Goal: Contribute content: Add original content to the website for others to see

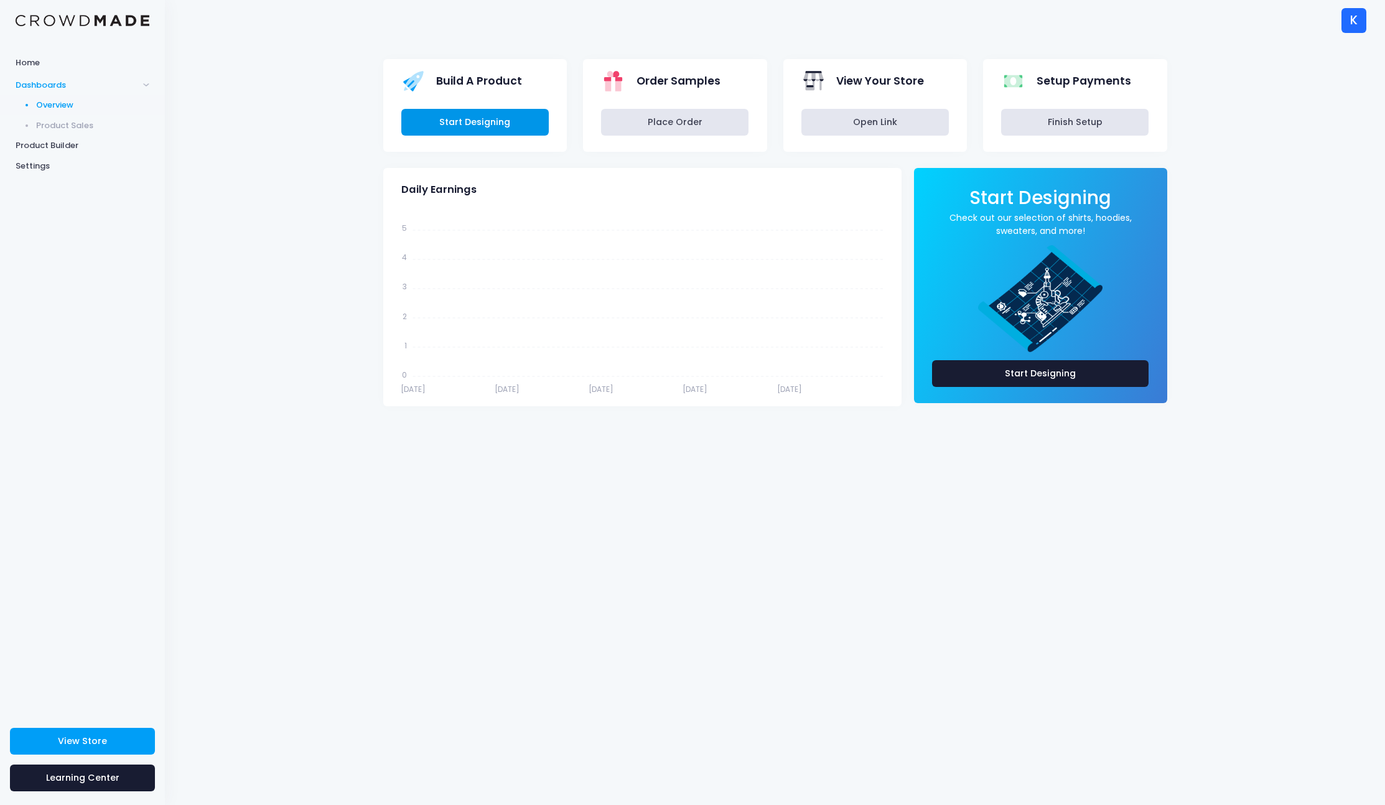
click at [477, 119] on link "Start Designing" at bounding box center [474, 122] width 147 height 27
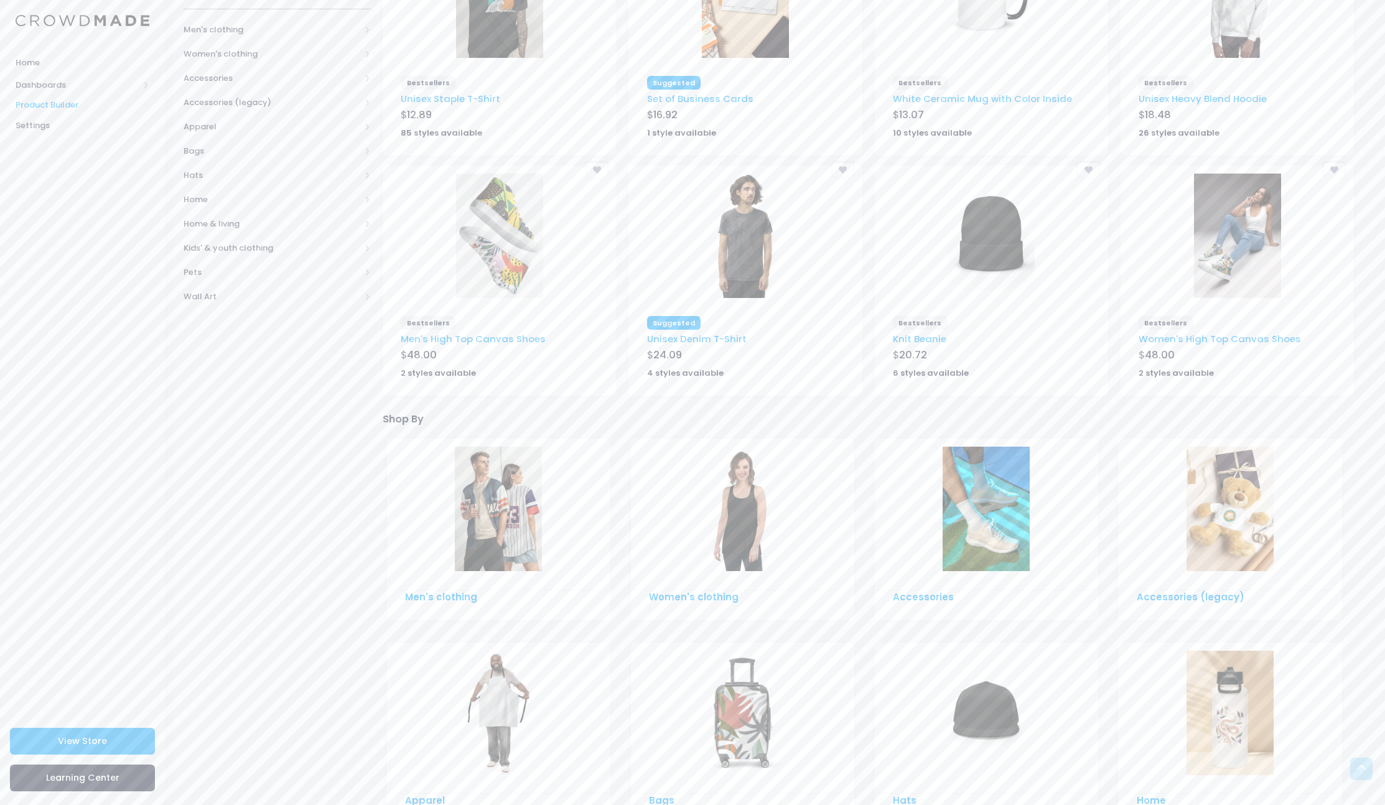
scroll to position [249, 0]
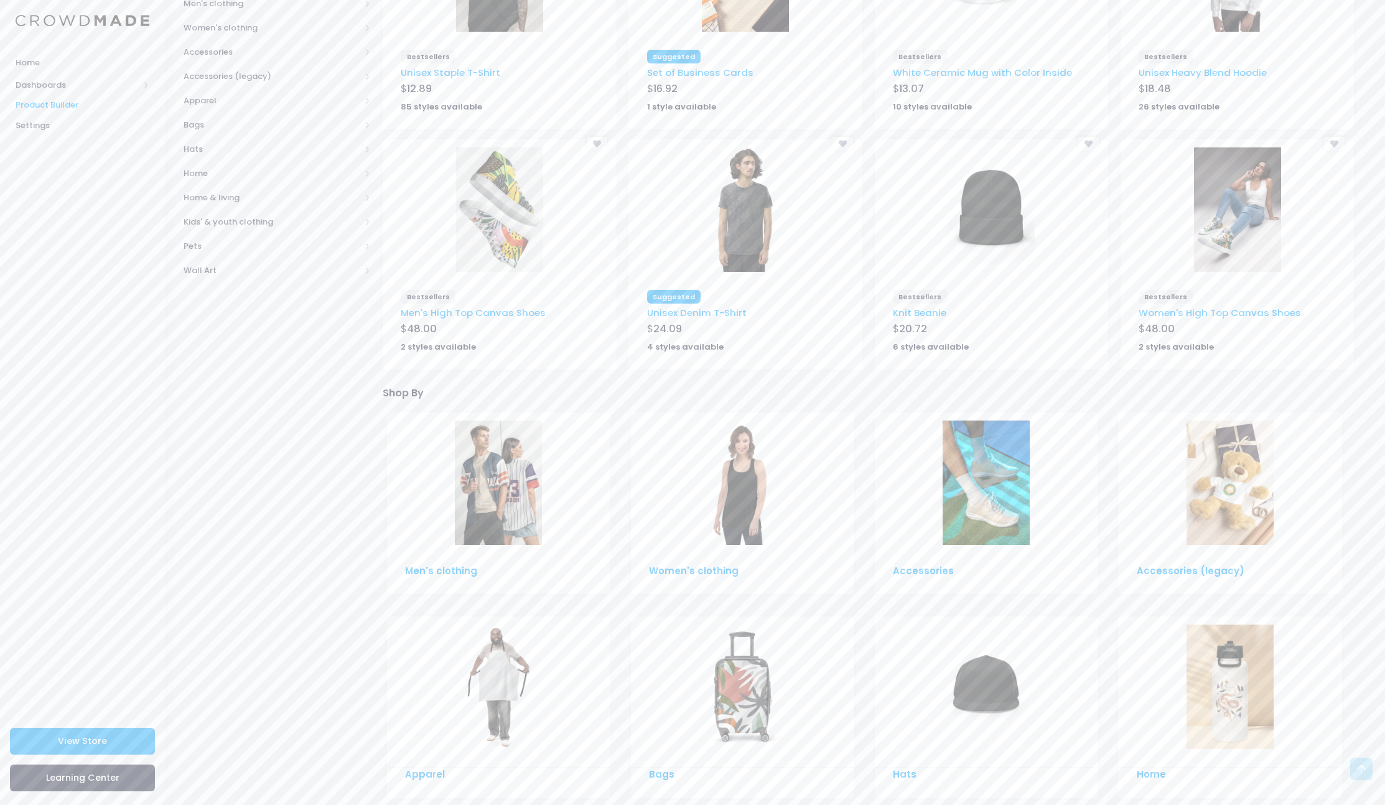
click at [750, 220] on img at bounding box center [745, 209] width 87 height 124
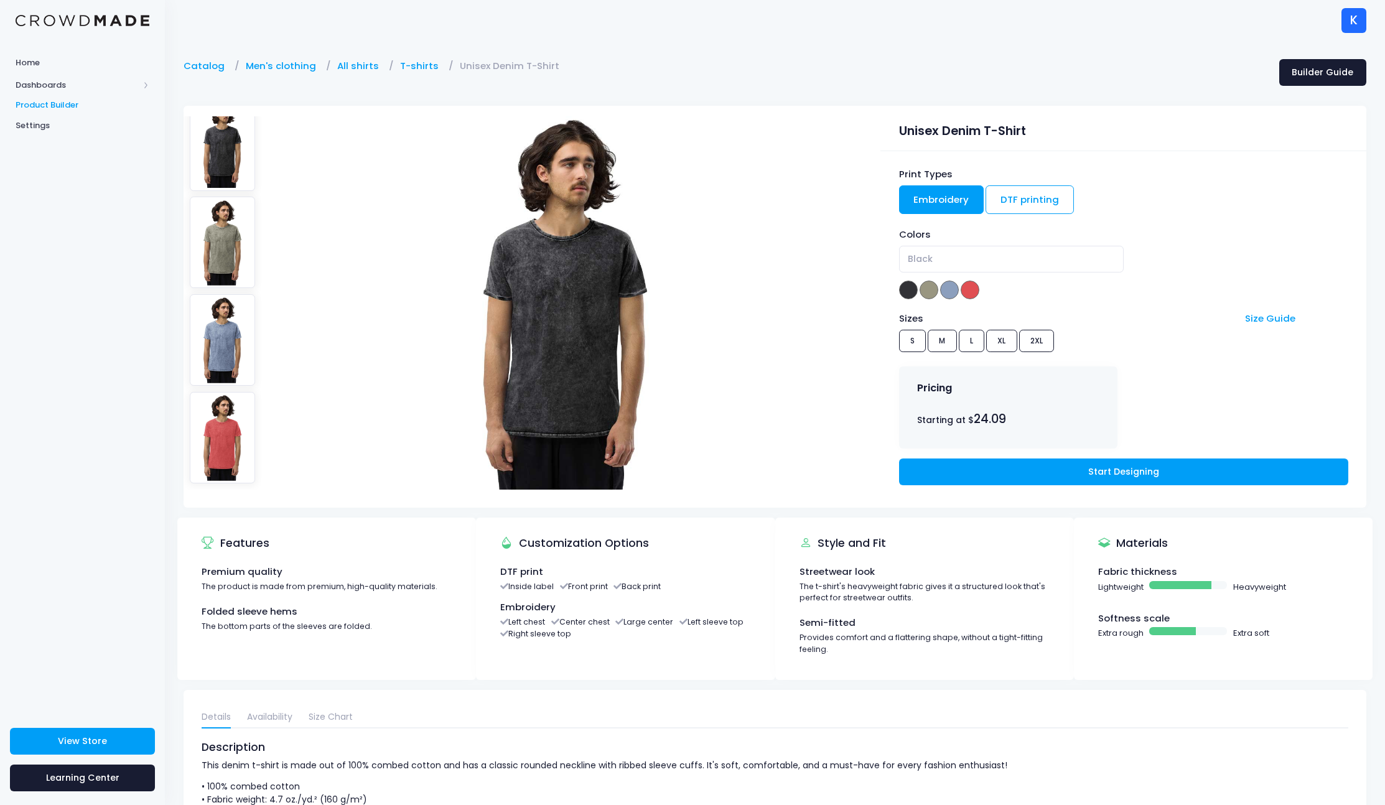
scroll to position [20, 0]
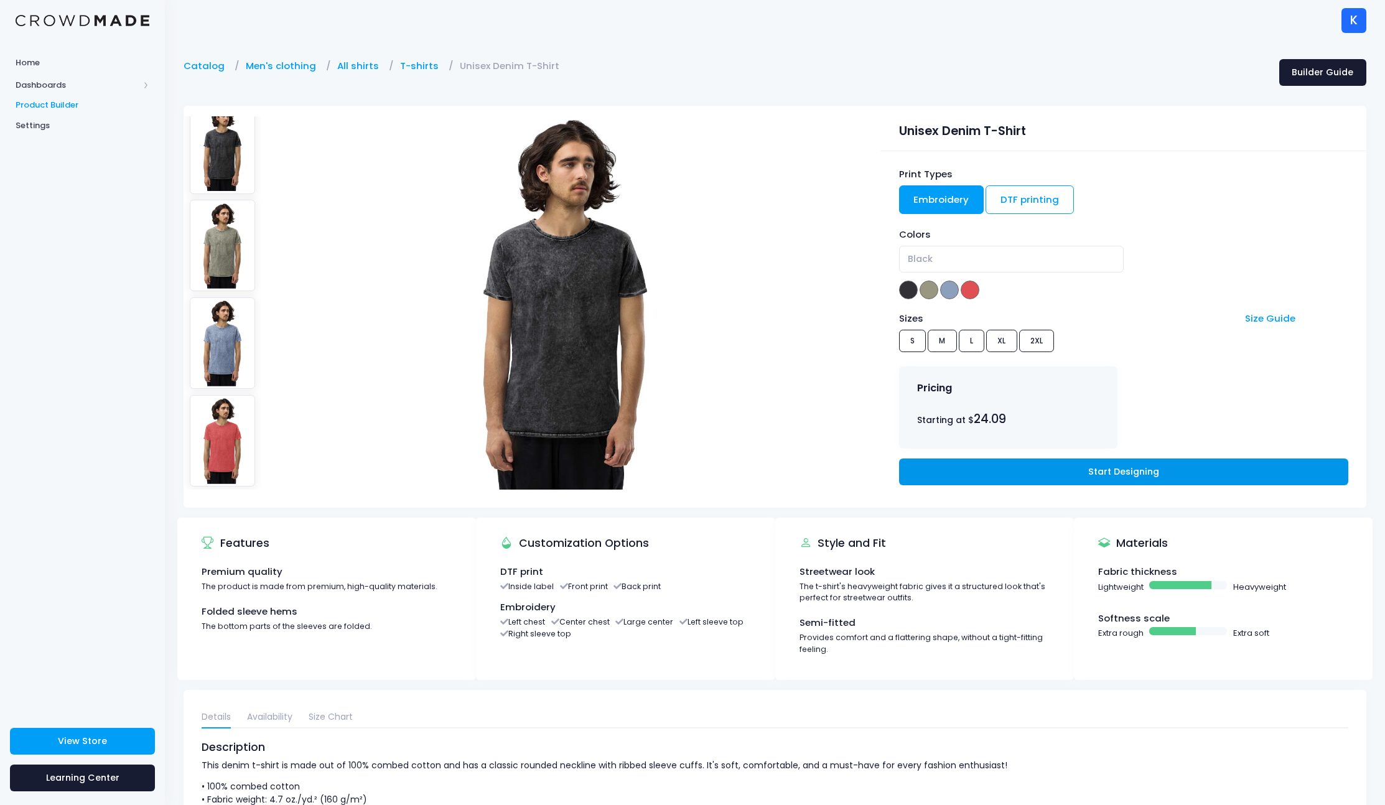
click at [1059, 477] on link "Start Designing" at bounding box center [1123, 471] width 449 height 27
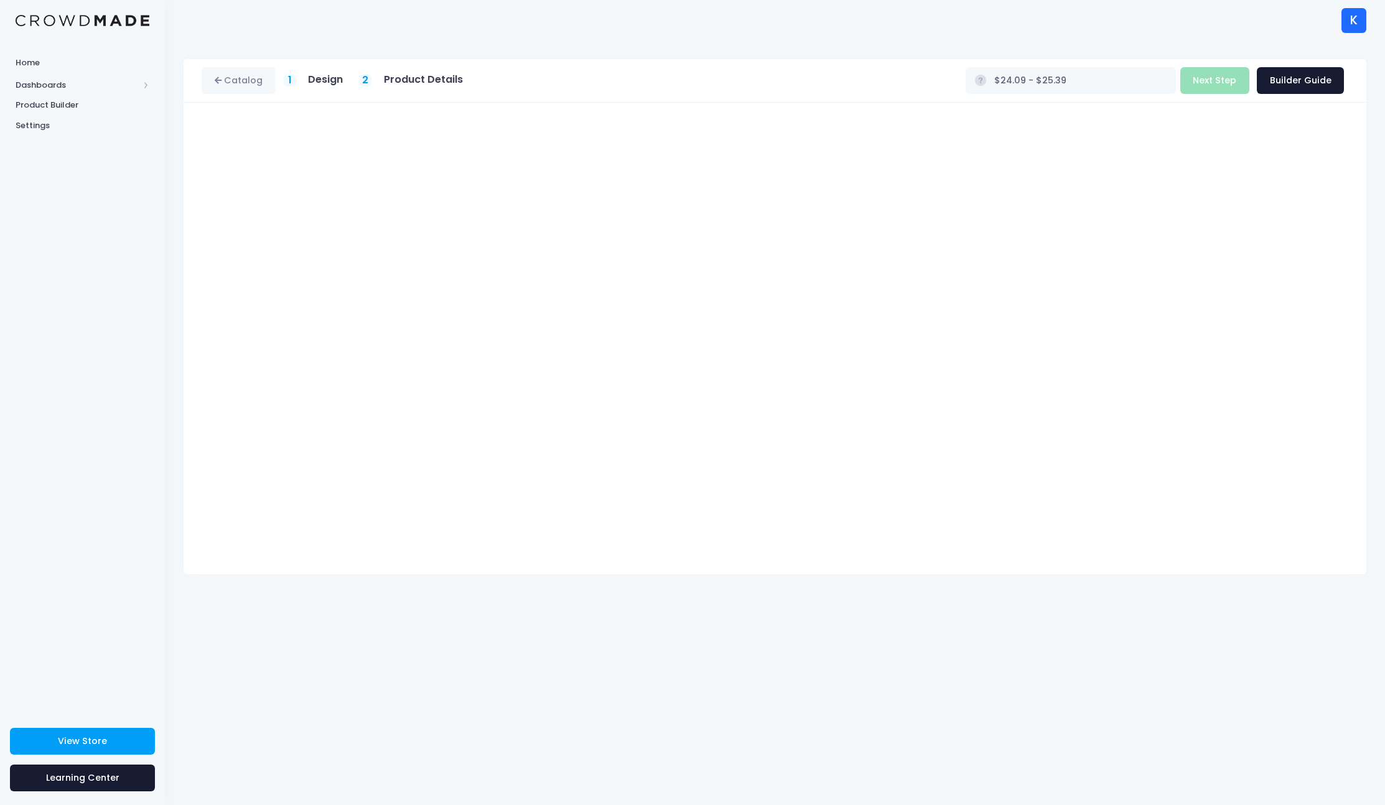
type input "$27.59 - $28.89"
click at [230, 78] on link "Catalog" at bounding box center [239, 80] width 74 height 27
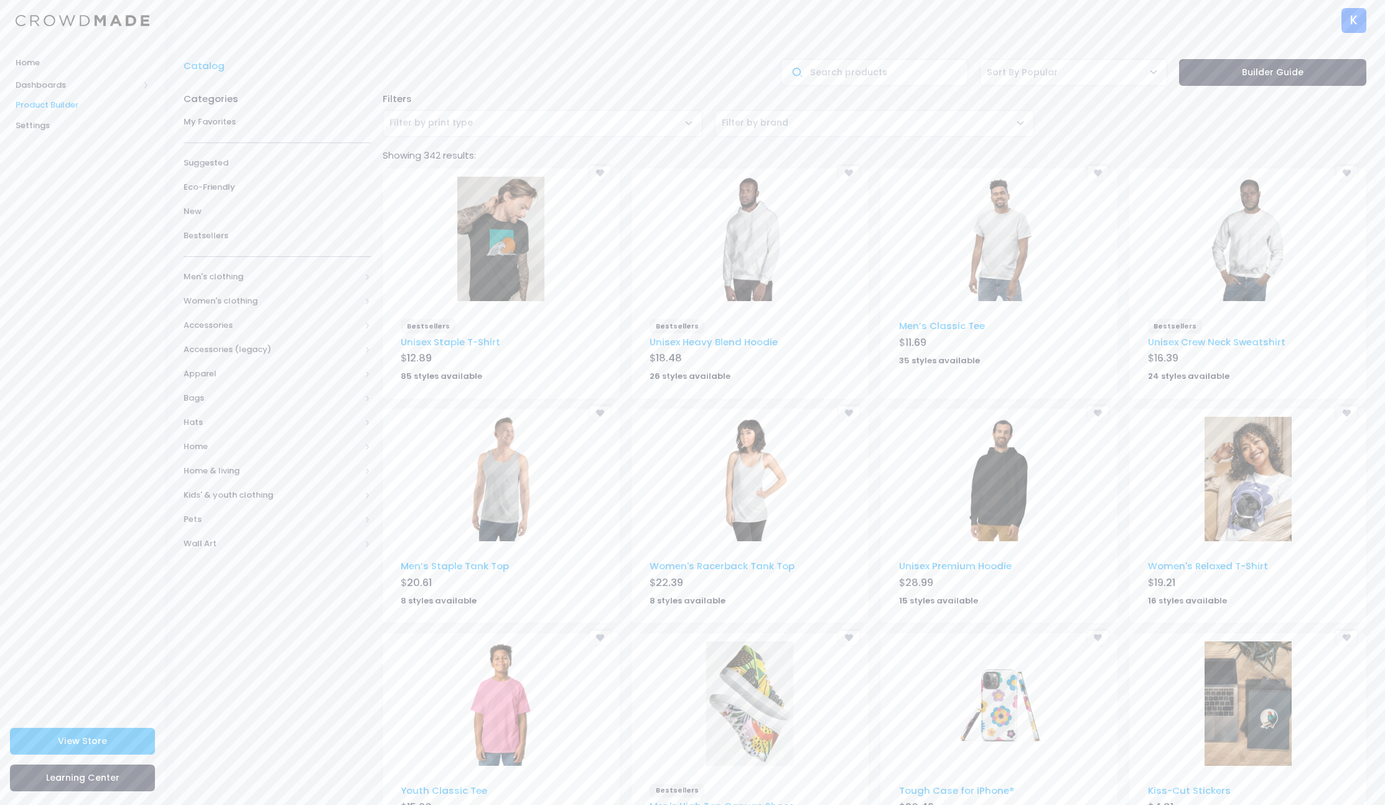
click at [535, 281] on img at bounding box center [500, 239] width 87 height 124
click at [1260, 508] on img at bounding box center [1247, 479] width 87 height 124
click at [533, 272] on img at bounding box center [500, 239] width 87 height 124
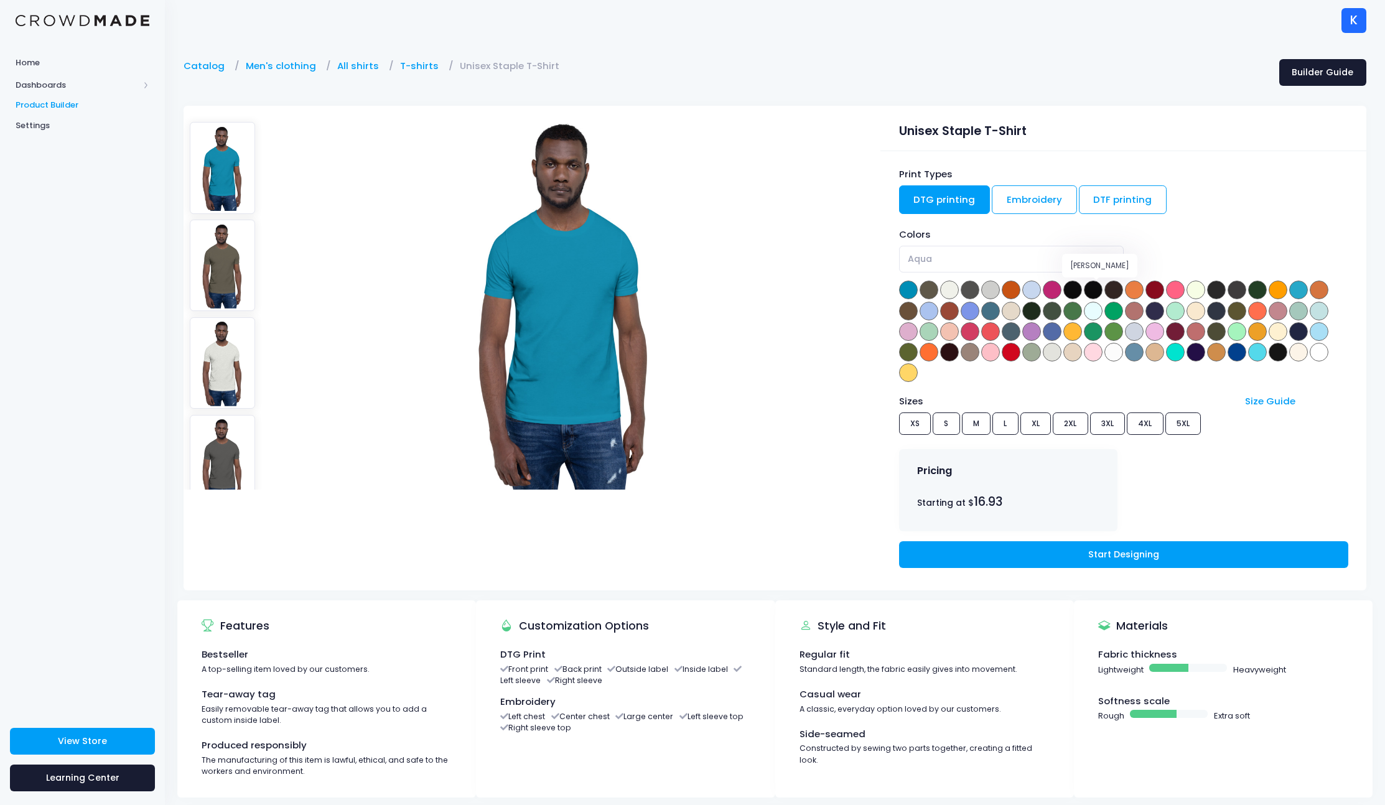
click at [1094, 290] on span at bounding box center [1093, 290] width 19 height 19
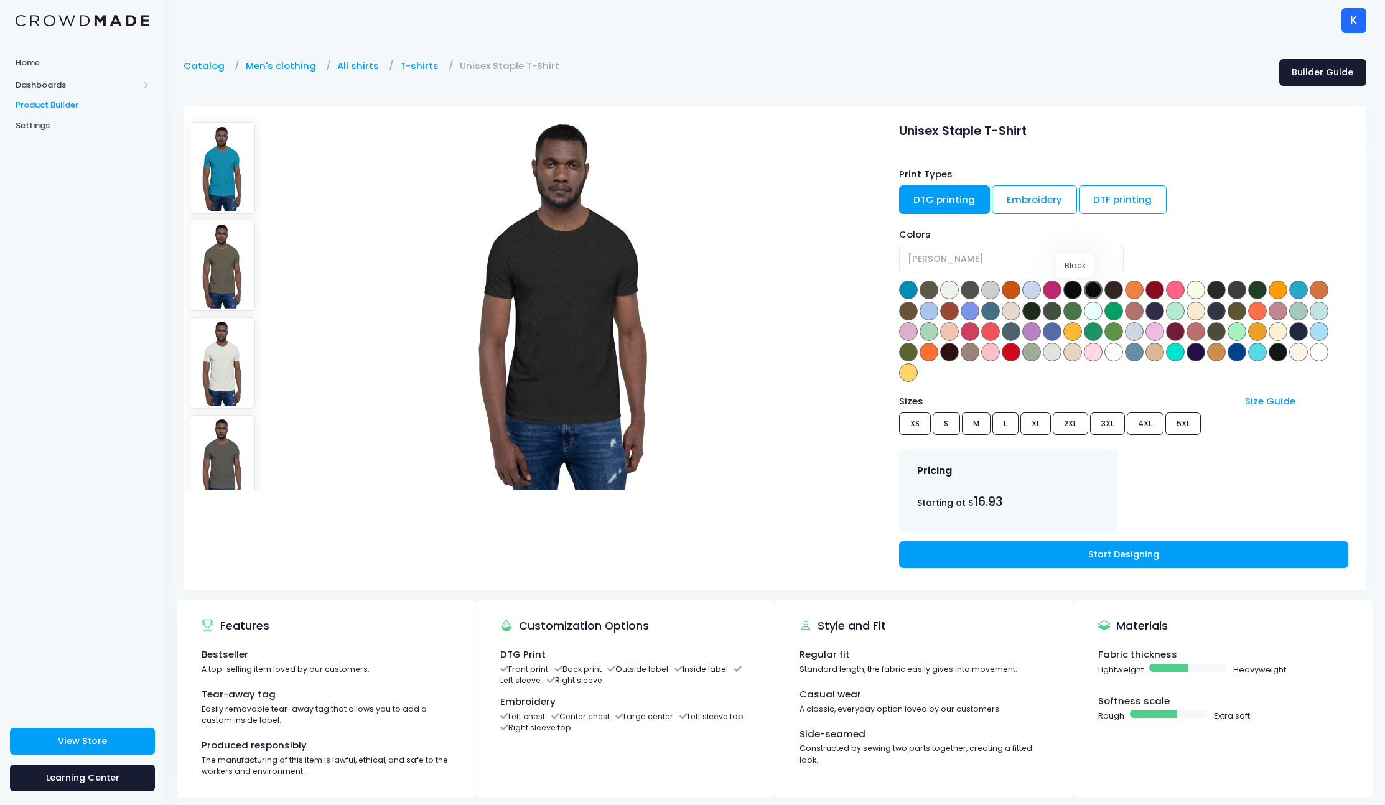
click at [1069, 292] on span at bounding box center [1072, 290] width 19 height 19
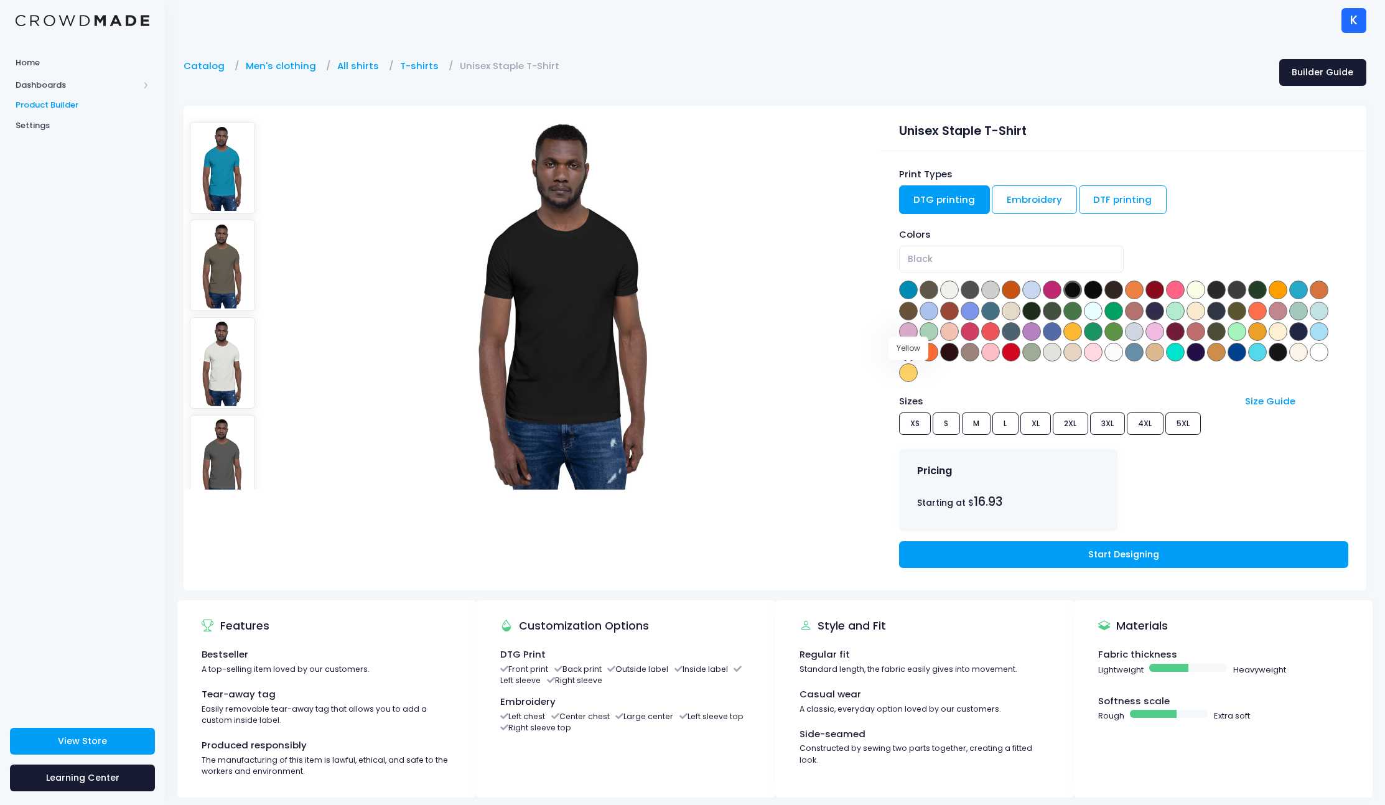
click at [913, 372] on span at bounding box center [908, 372] width 19 height 19
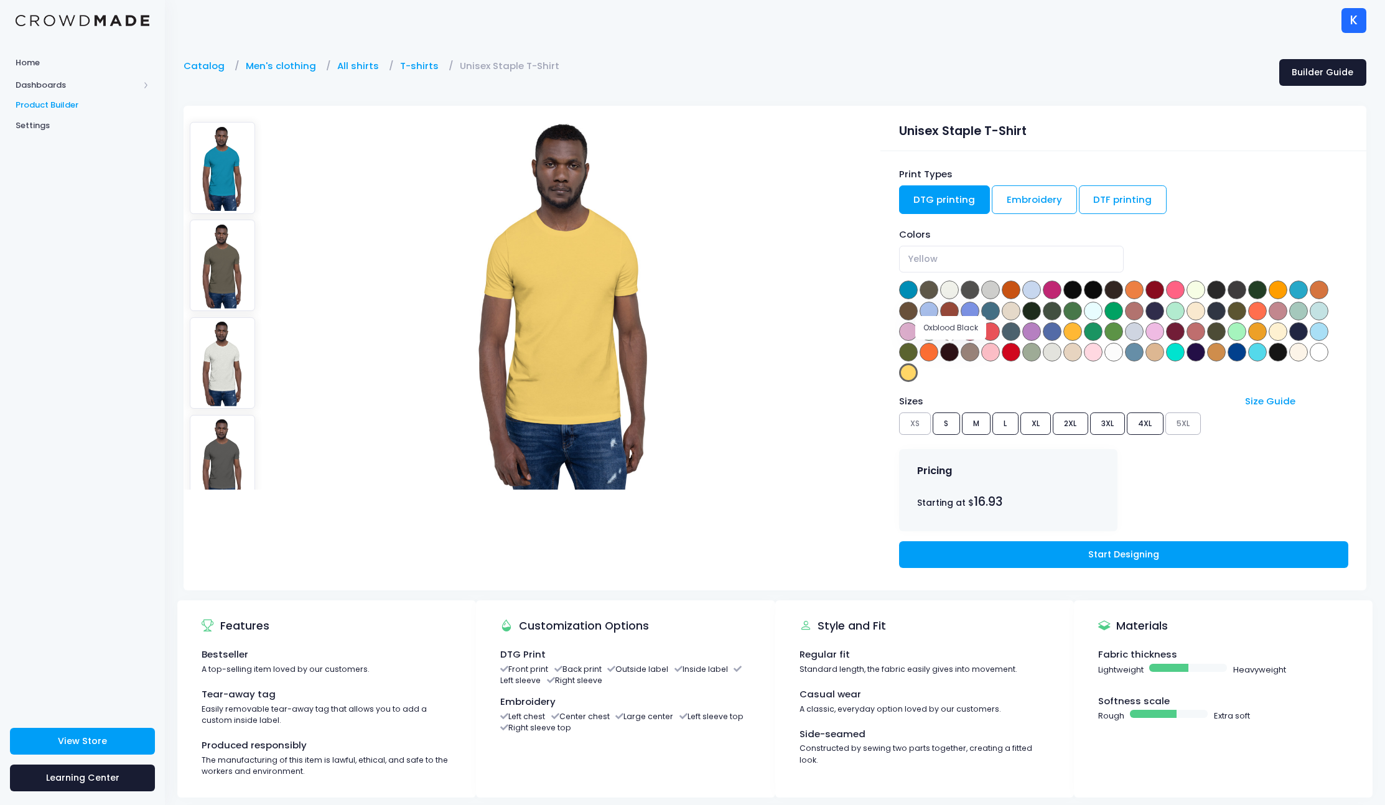
click at [943, 356] on span at bounding box center [949, 352] width 19 height 19
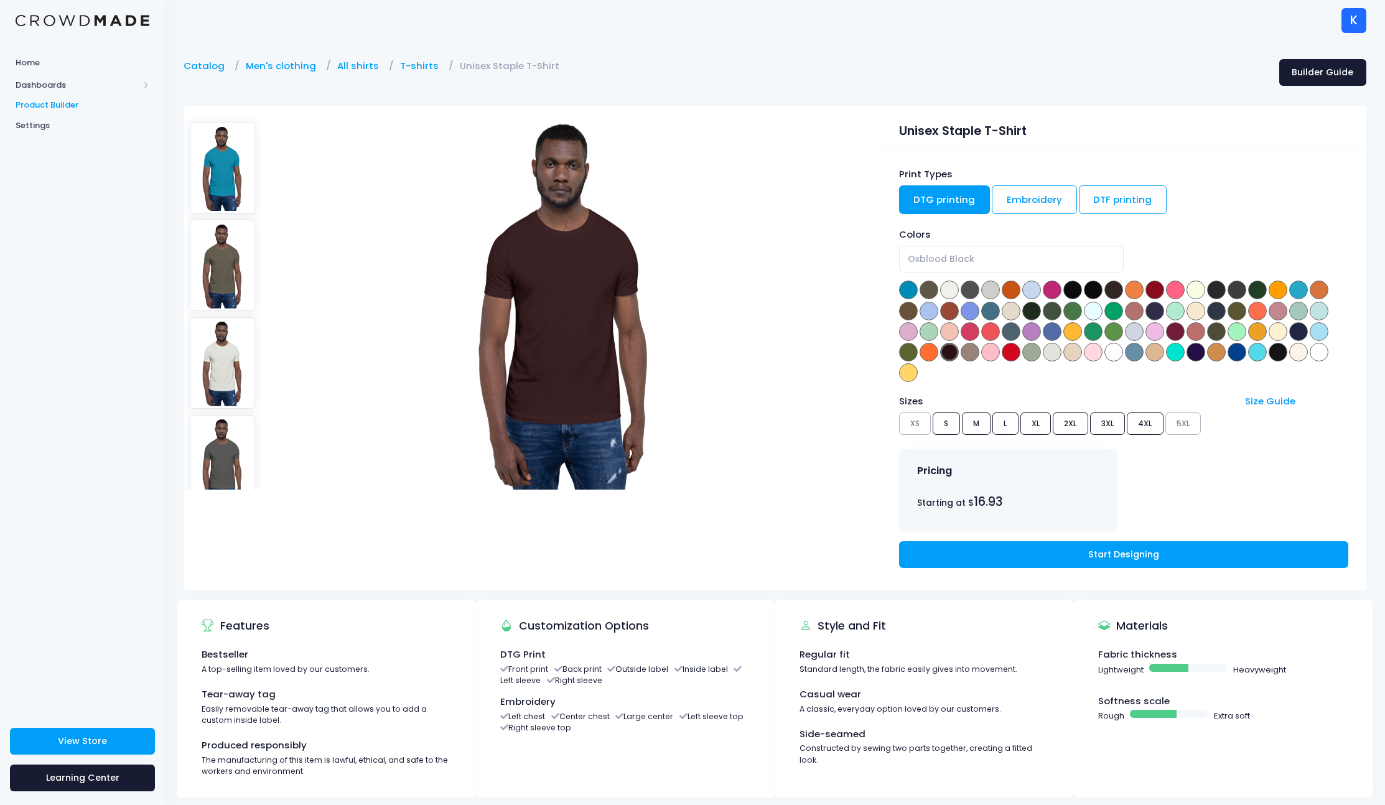
drag, startPoint x: 938, startPoint y: 356, endPoint x: 944, endPoint y: 353, distance: 6.4
click at [938, 356] on div "Colors Aqua Army Ash Asphalt Athletic Heather Autumn Baby Blue [PERSON_NAME] Bl…" at bounding box center [1123, 306] width 449 height 156
click at [1035, 310] on span at bounding box center [1031, 311] width 19 height 19
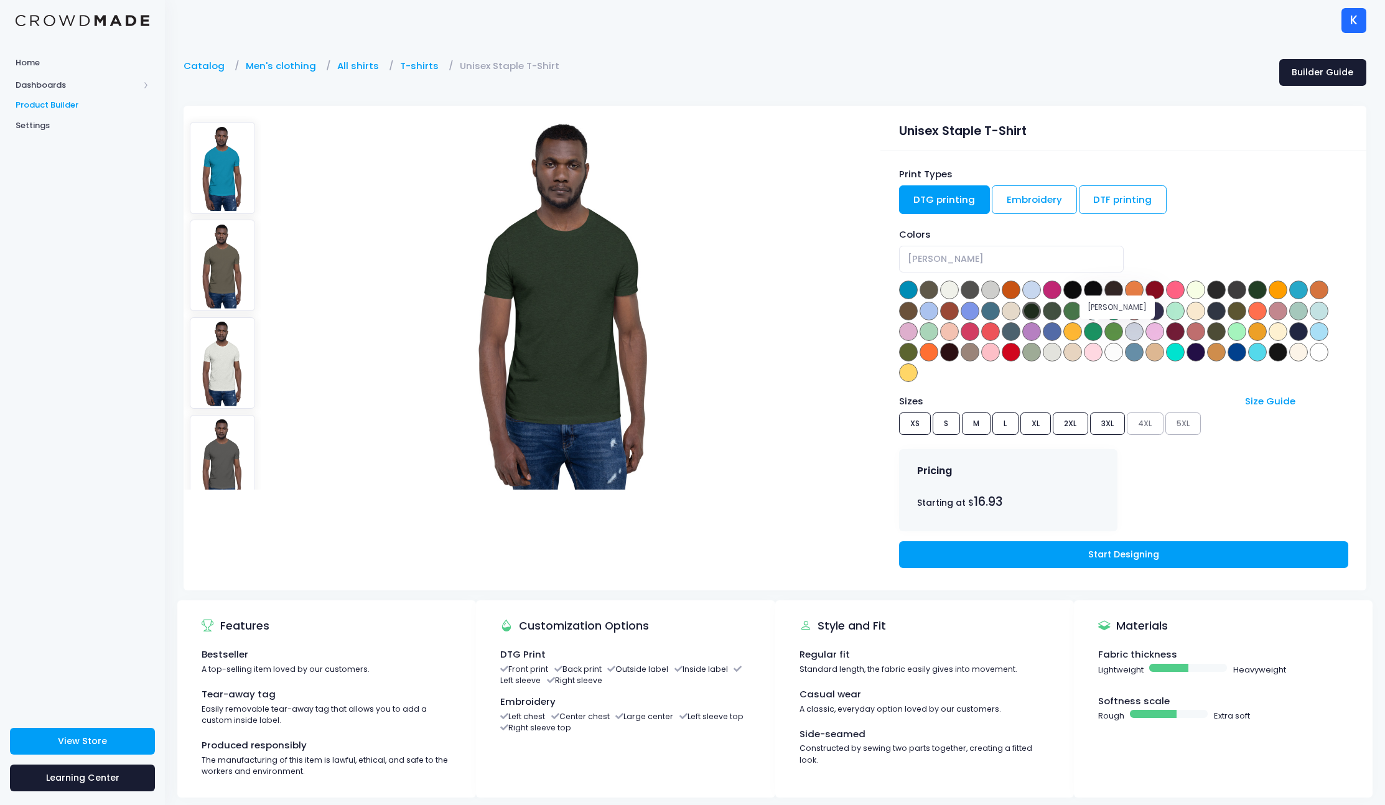
click at [1086, 333] on span at bounding box center [1093, 331] width 19 height 19
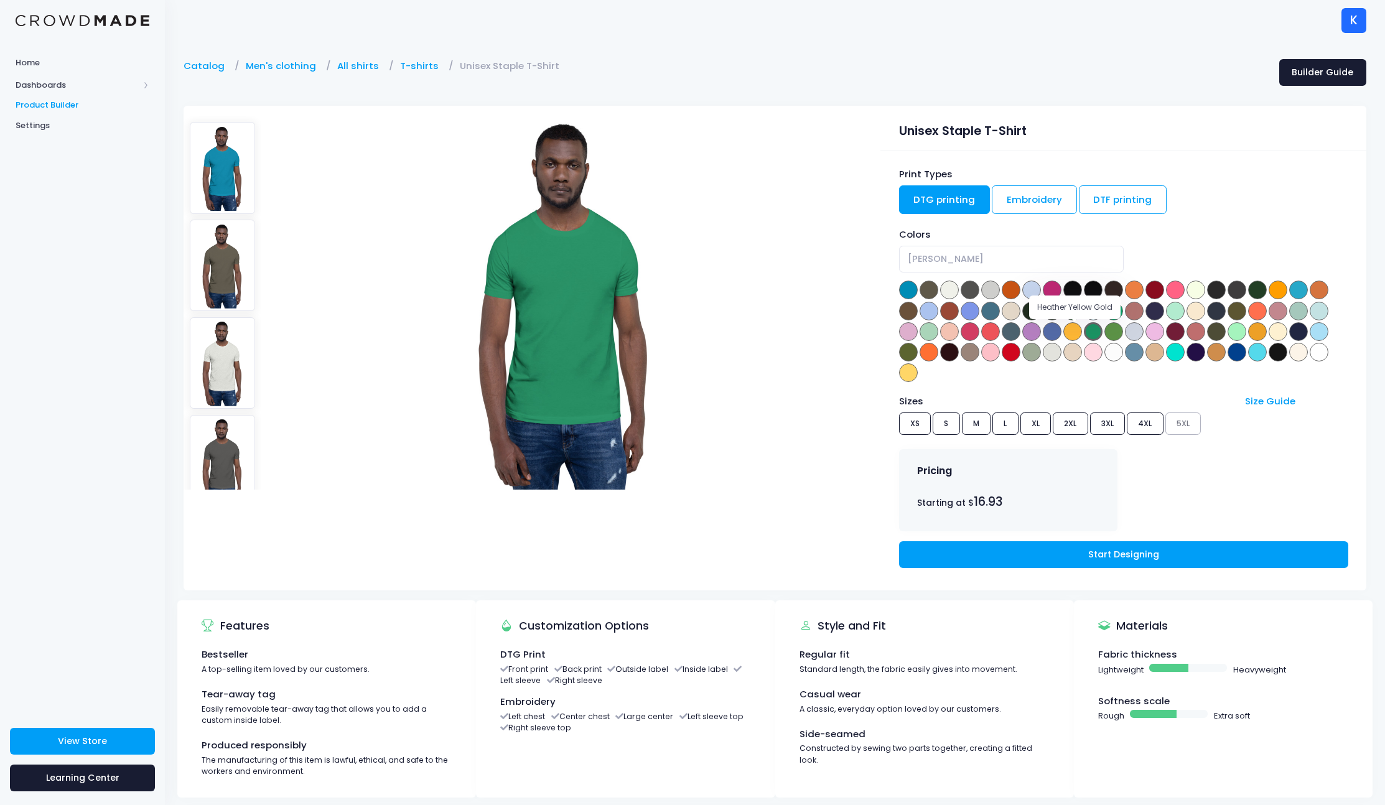
click at [1080, 330] on span at bounding box center [1072, 331] width 19 height 19
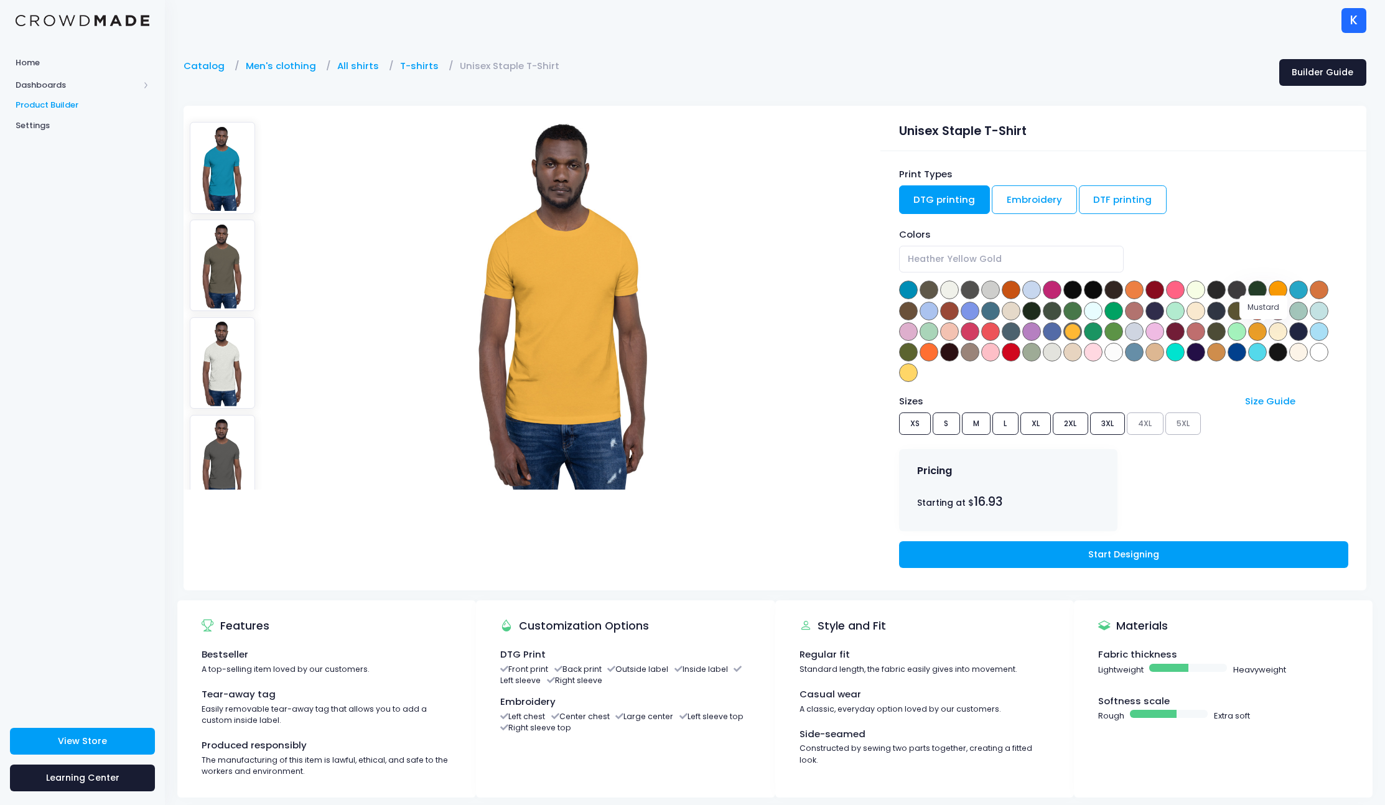
click at [1267, 334] on span at bounding box center [1257, 331] width 19 height 19
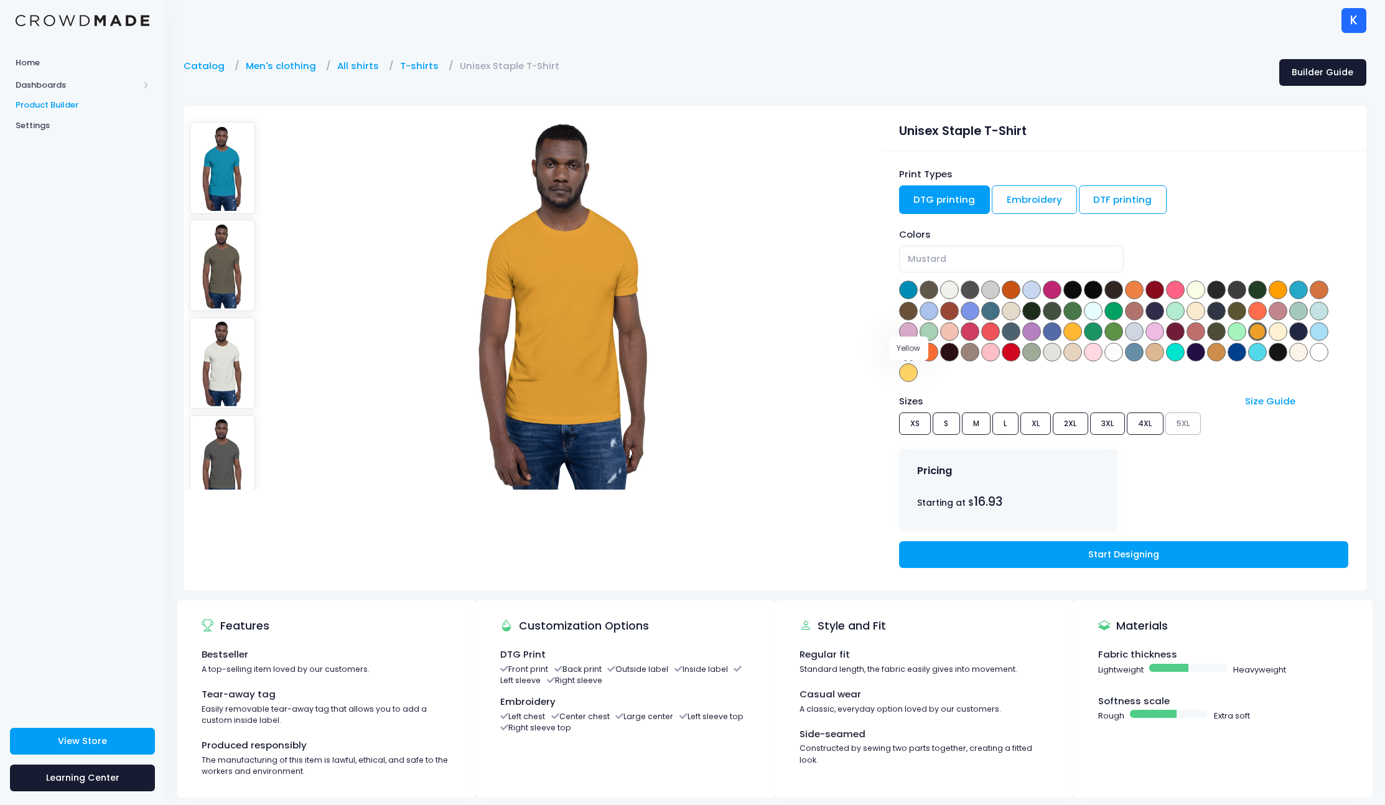
click at [909, 373] on span at bounding box center [908, 372] width 19 height 19
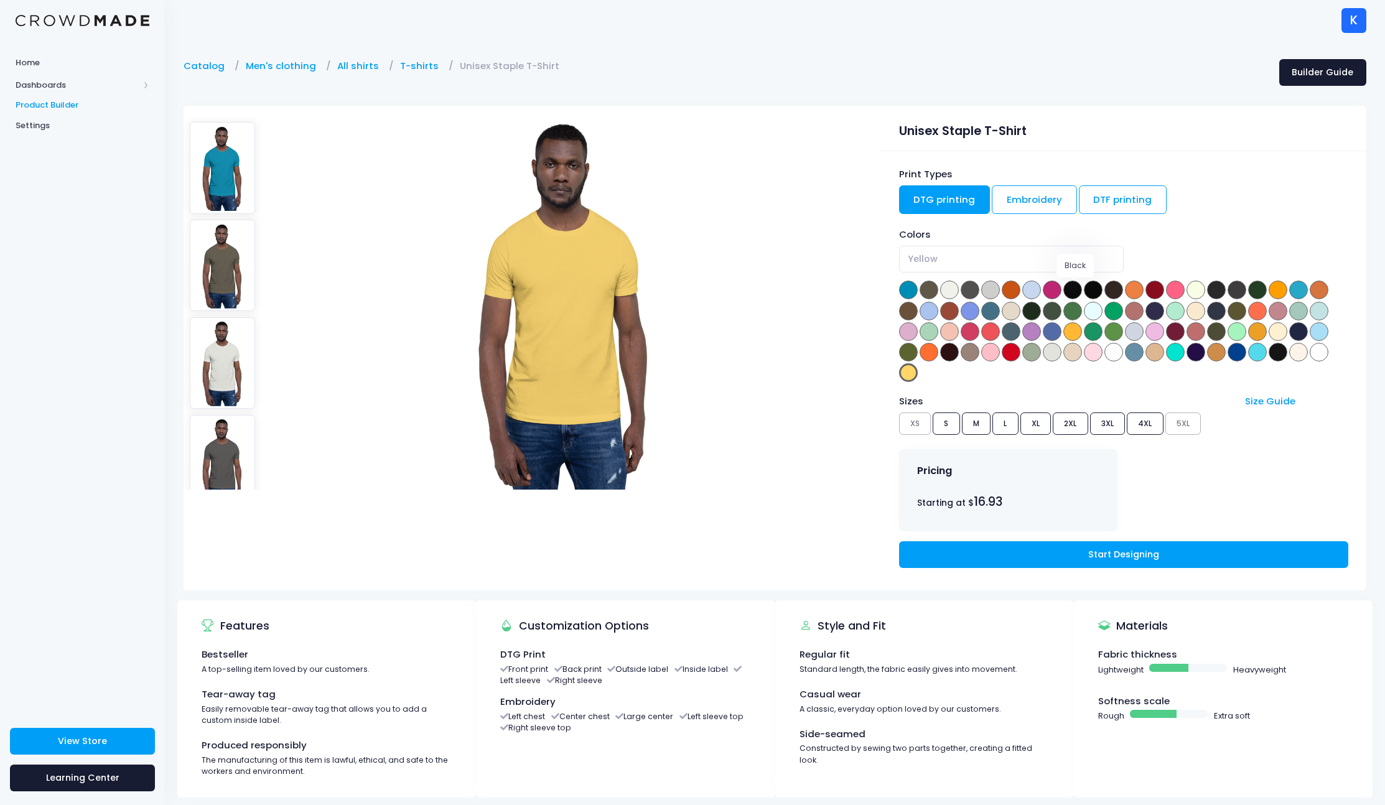
click at [1079, 289] on span at bounding box center [1072, 290] width 19 height 19
select select "Black"
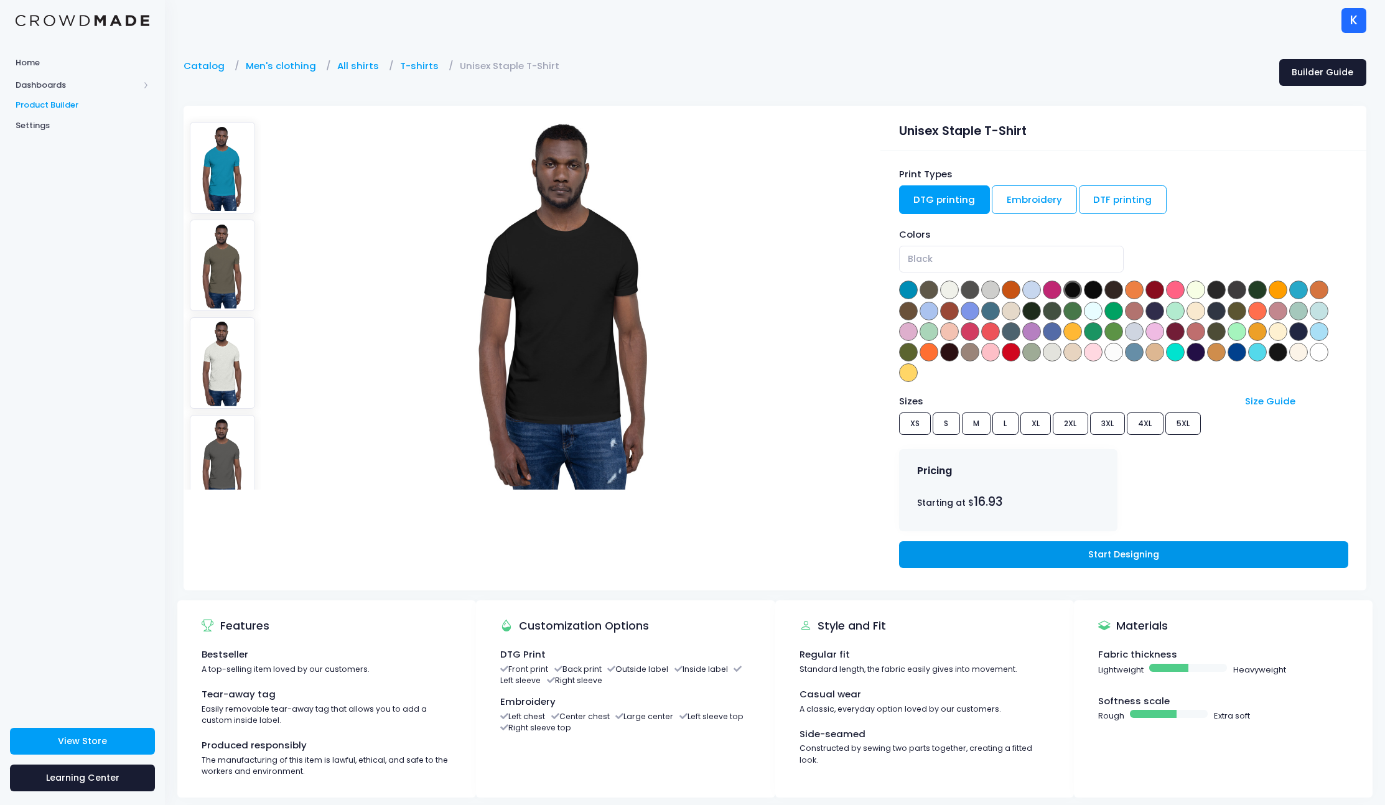
click at [1133, 556] on link "Start Designing" at bounding box center [1123, 554] width 449 height 27
click at [79, 16] on img at bounding box center [83, 21] width 134 height 12
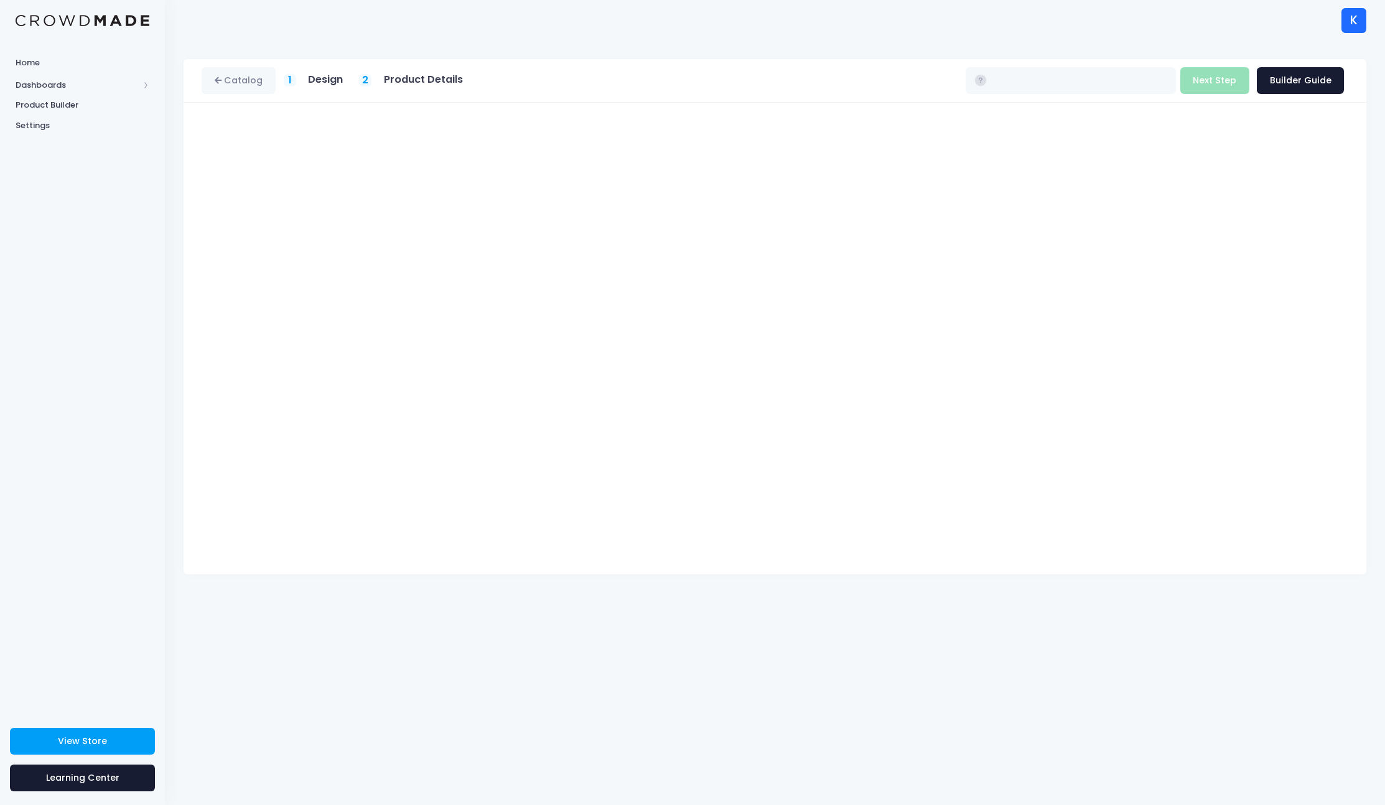
type input "$16.93 - $22.73"
click at [326, 80] on h5 "Design" at bounding box center [325, 79] width 35 height 12
click at [1231, 89] on button "Next Step" at bounding box center [1214, 80] width 69 height 27
type input "$19.14 - $24.94"
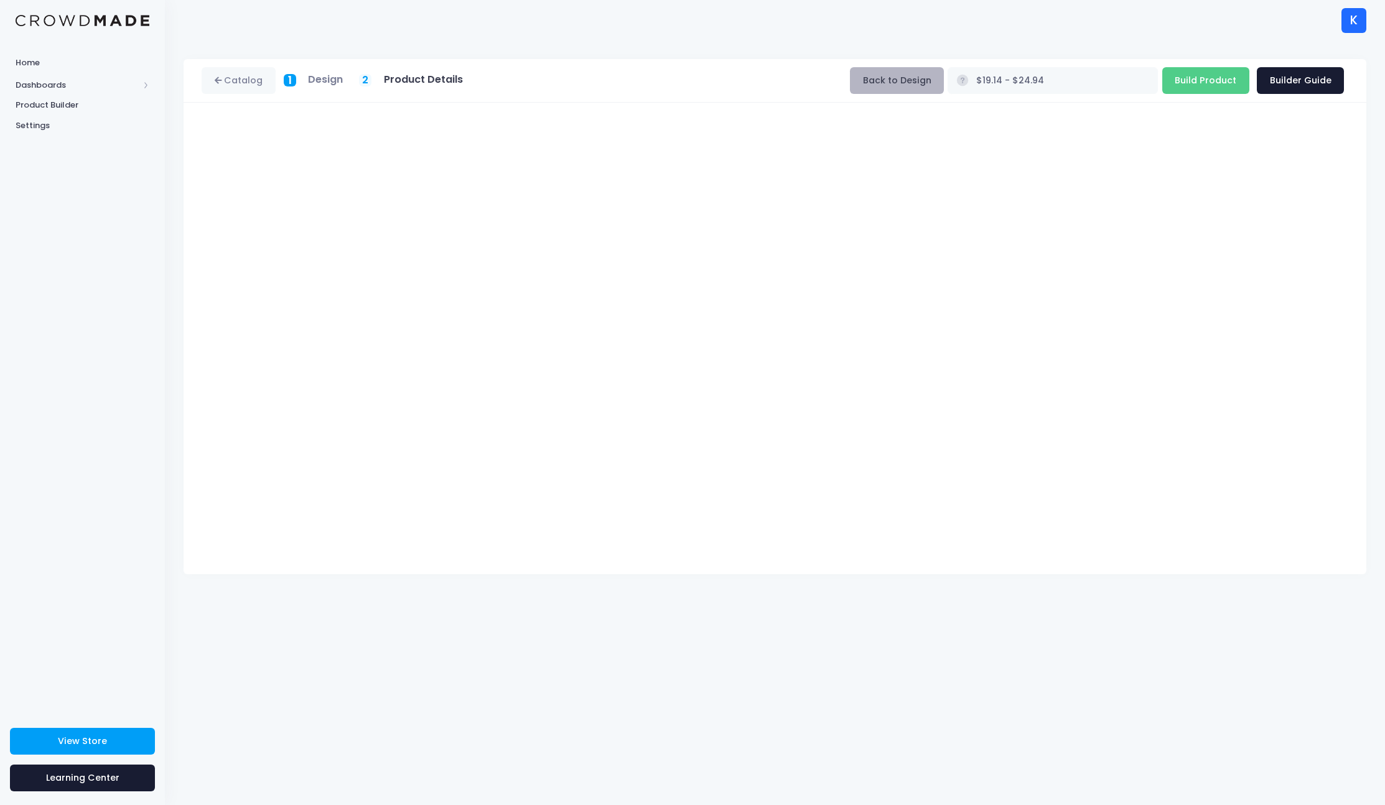
click at [944, 79] on button "Back to Design" at bounding box center [897, 80] width 94 height 27
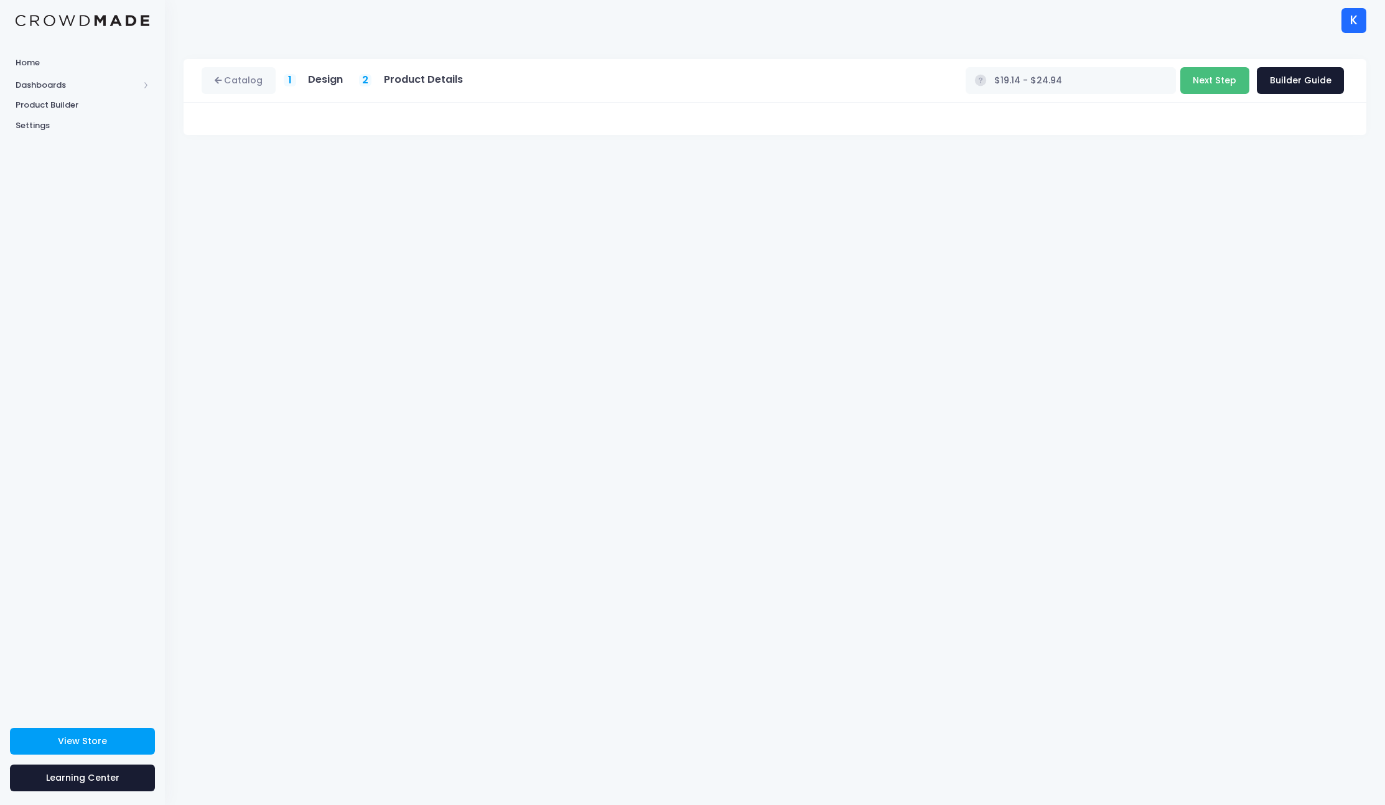
click at [1217, 76] on button "Next Step" at bounding box center [1214, 80] width 69 height 27
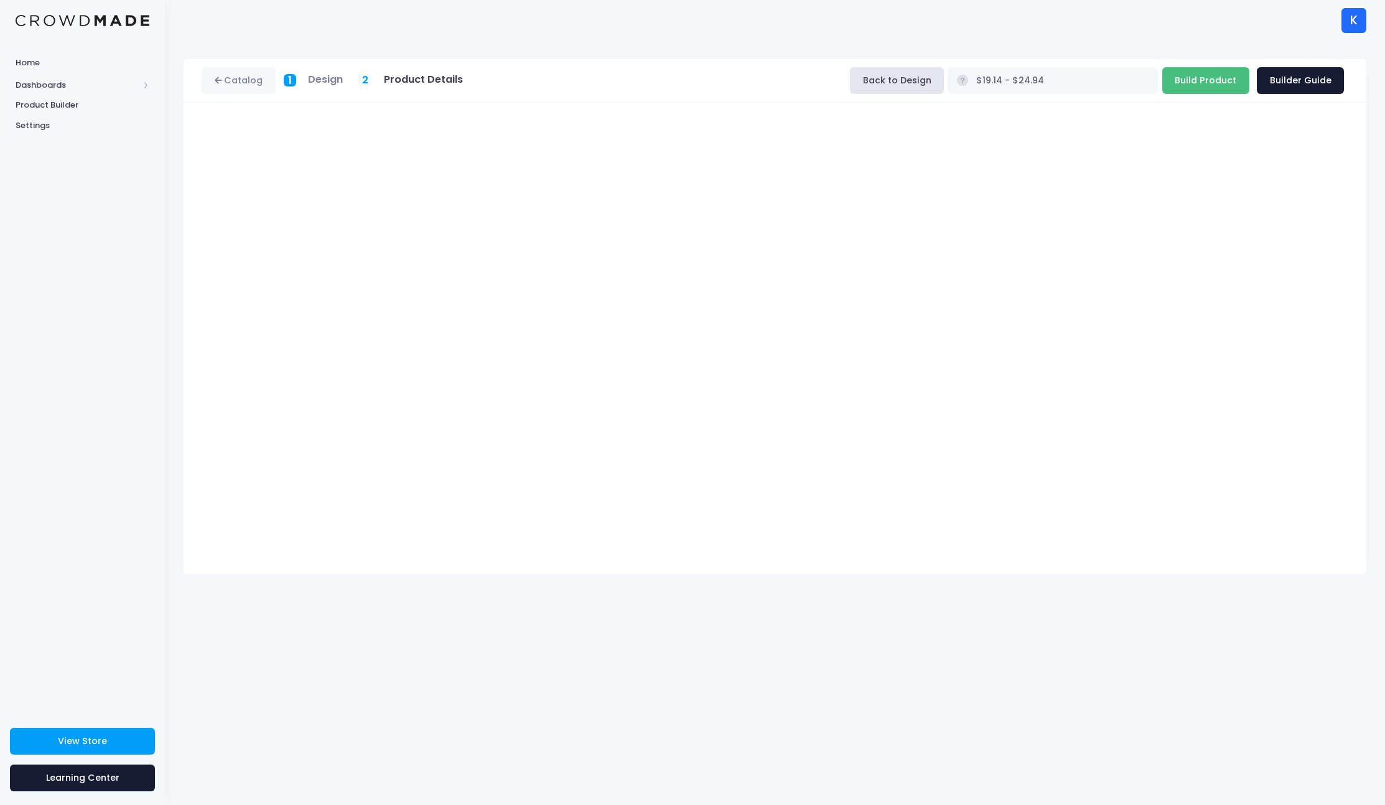
click at [1206, 86] on input "Build Product" at bounding box center [1205, 80] width 87 height 27
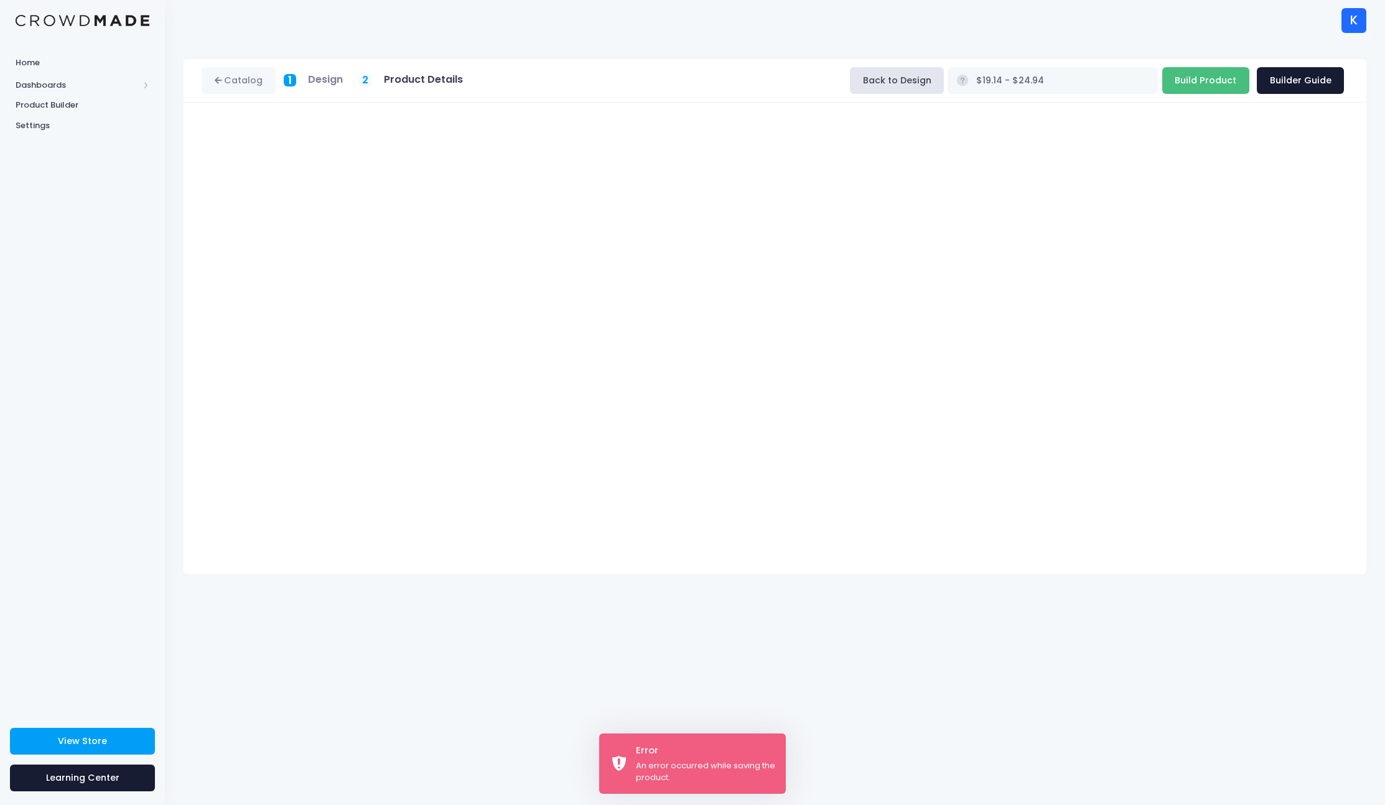
click at [1206, 86] on input "Build Product" at bounding box center [1205, 80] width 87 height 27
type input "Building product..."
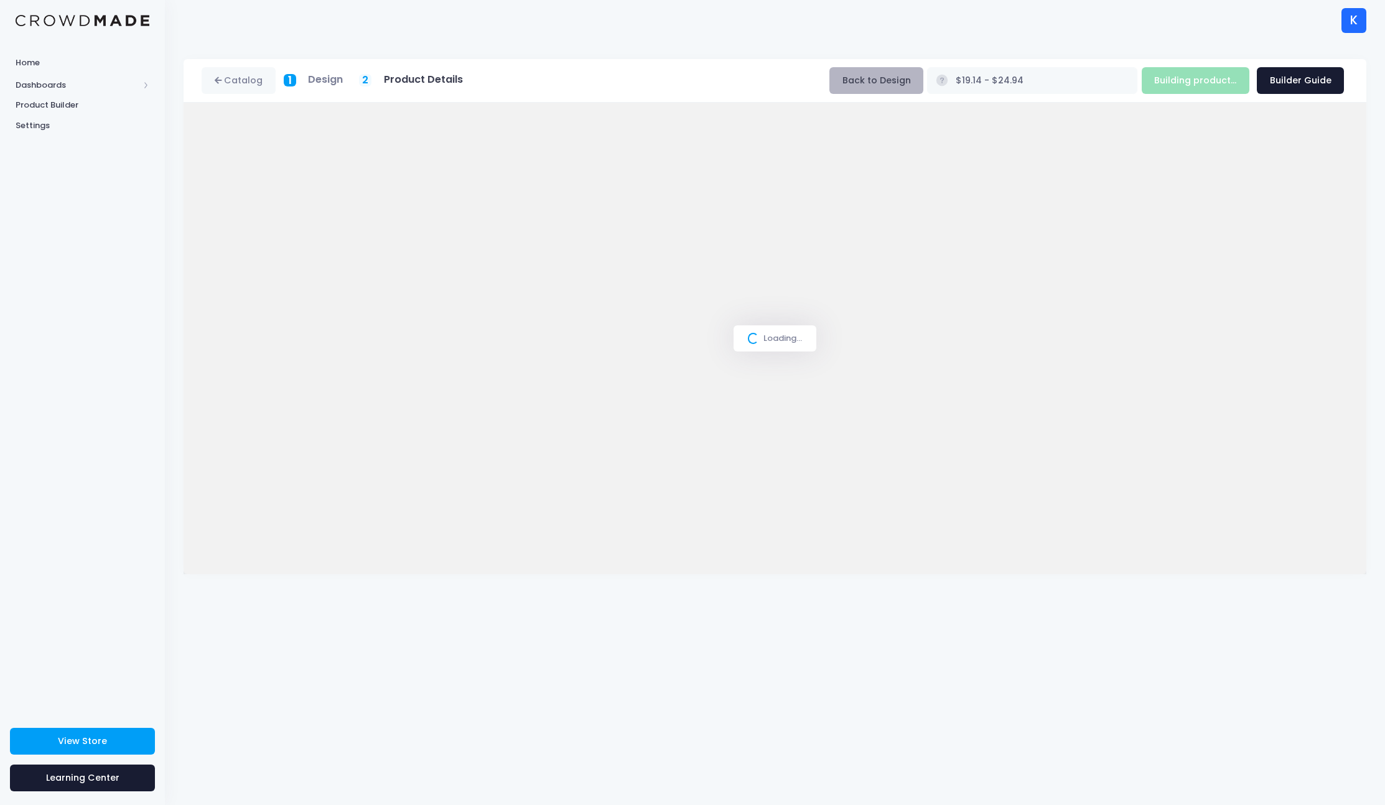
click at [923, 75] on button "Back to Design" at bounding box center [876, 80] width 94 height 27
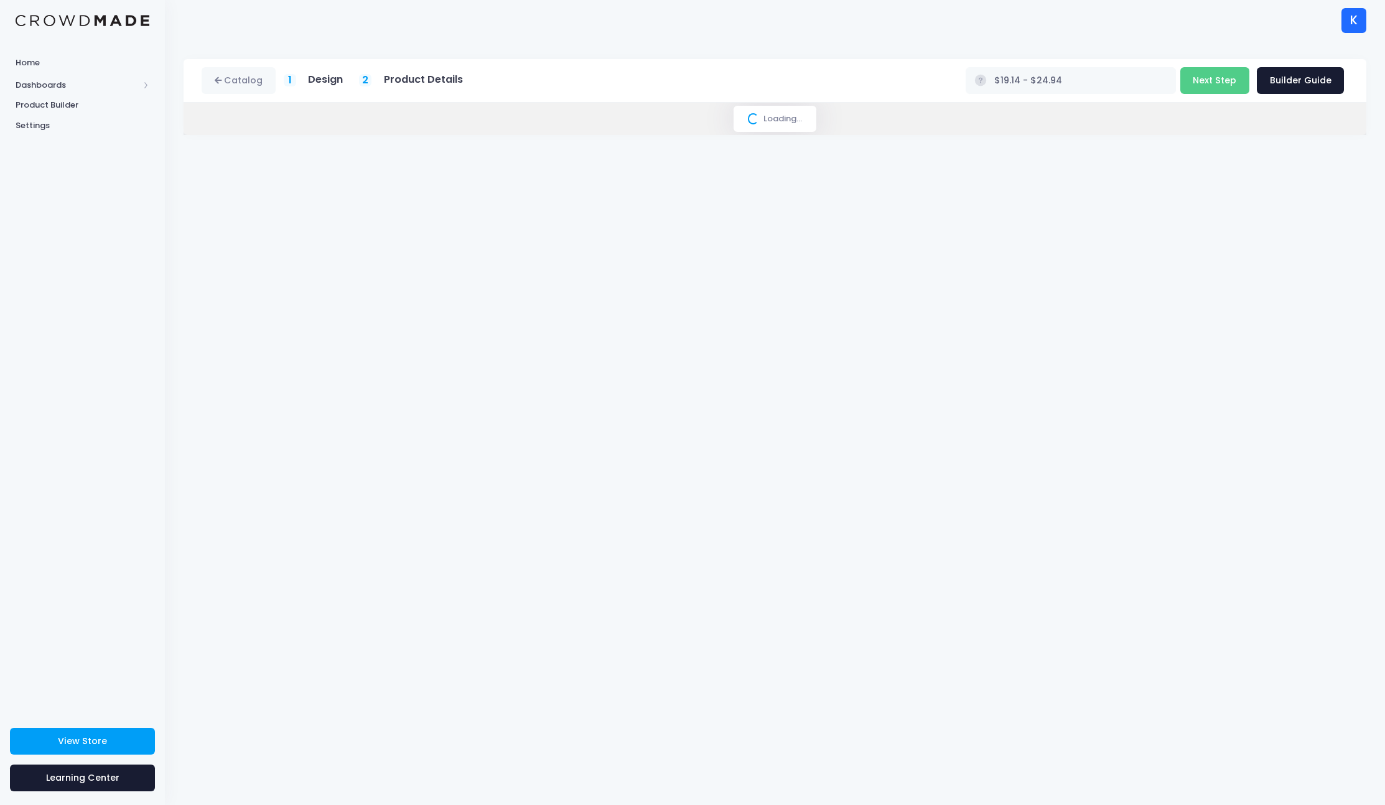
drag, startPoint x: 323, startPoint y: 88, endPoint x: 373, endPoint y: 80, distance: 49.7
click at [324, 88] on div "Catalog 1 Design 2 Product Details" at bounding box center [336, 80] width 269 height 27
click at [427, 78] on h5 "Product Details" at bounding box center [423, 79] width 79 height 12
click at [315, 86] on h5 "Design" at bounding box center [325, 79] width 35 height 12
click at [323, 78] on h5 "Design" at bounding box center [325, 79] width 35 height 12
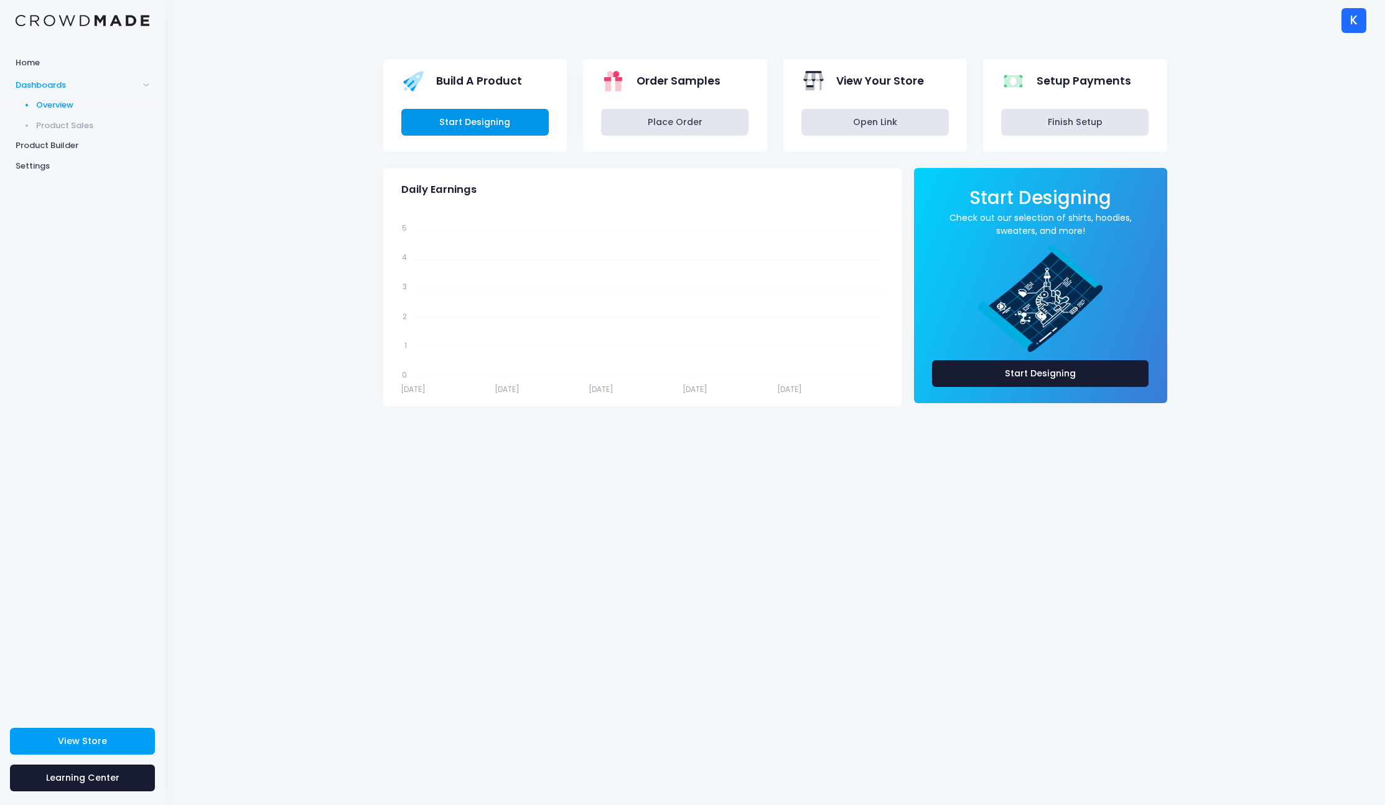
click at [487, 125] on link "Start Designing" at bounding box center [474, 122] width 147 height 27
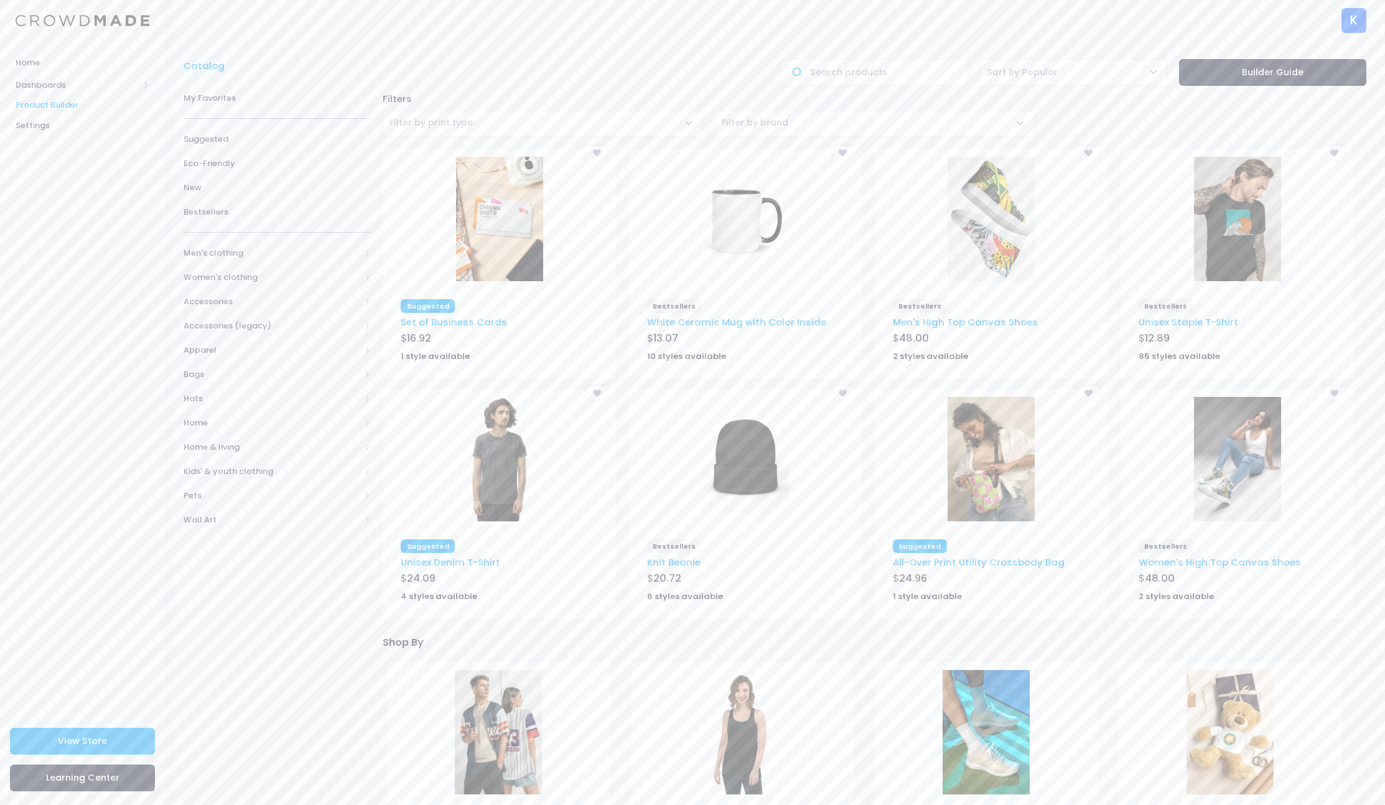
click at [752, 227] on img at bounding box center [745, 219] width 87 height 124
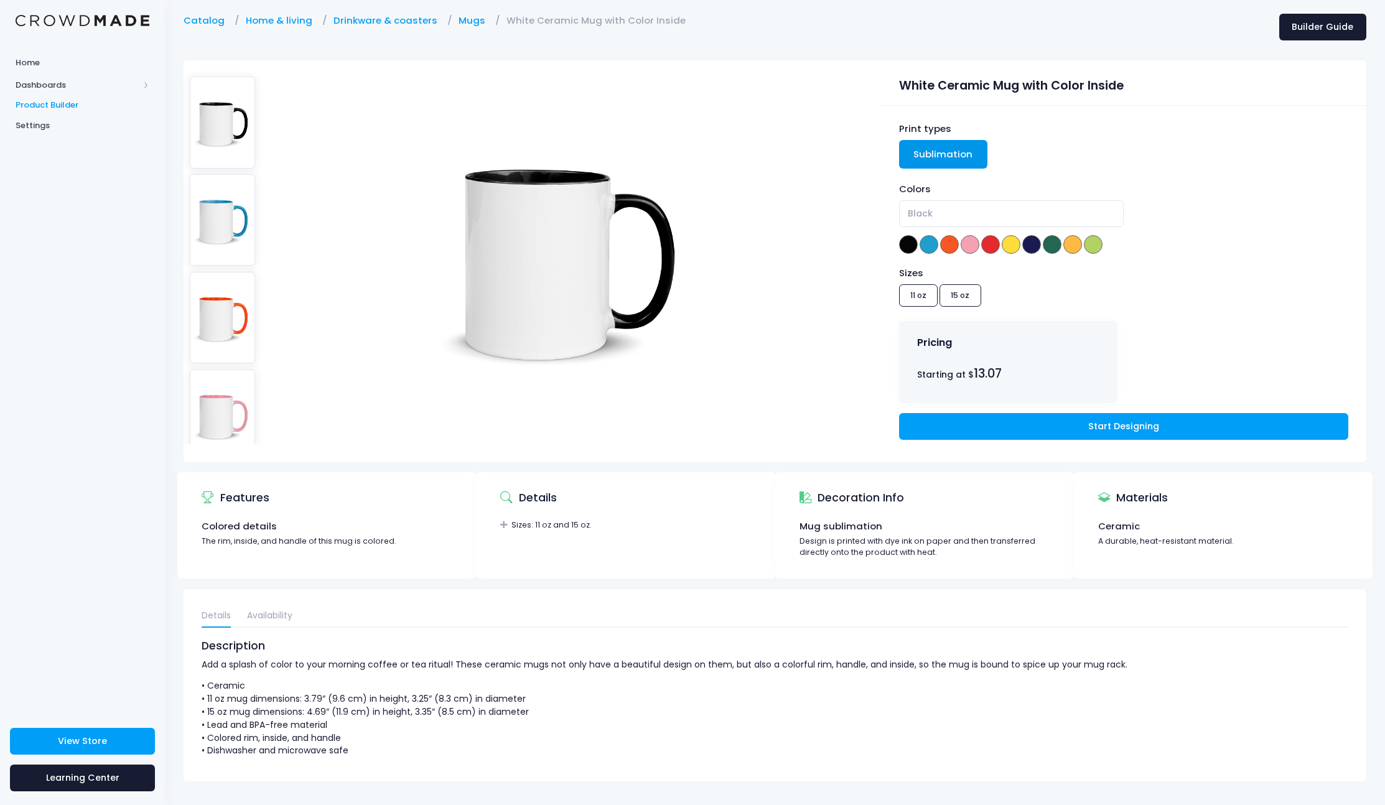
scroll to position [51, 0]
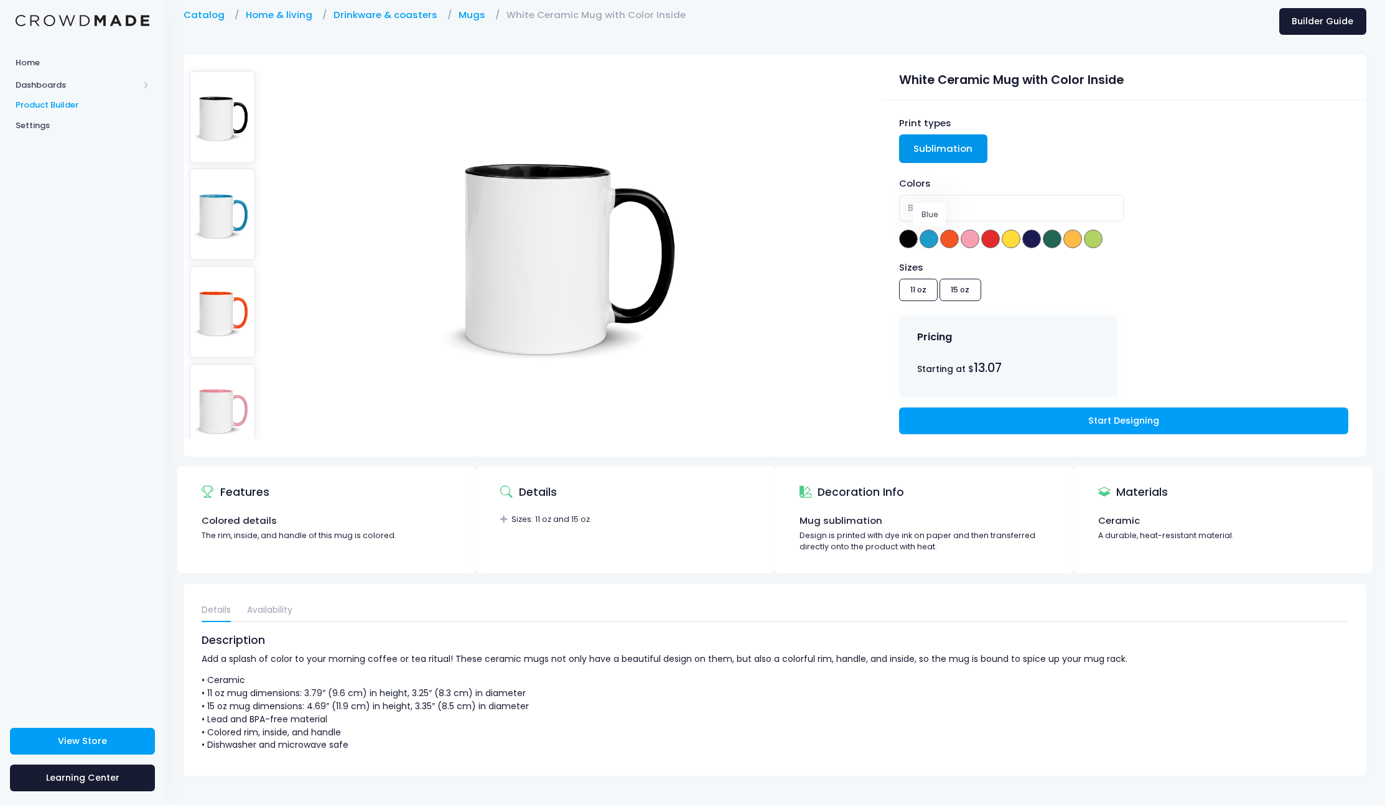
click at [930, 236] on span at bounding box center [928, 239] width 19 height 19
click at [943, 240] on span at bounding box center [949, 239] width 19 height 19
click at [972, 241] on span at bounding box center [970, 239] width 19 height 19
click at [956, 244] on span at bounding box center [949, 239] width 19 height 19
click at [1013, 241] on span at bounding box center [1011, 239] width 19 height 19
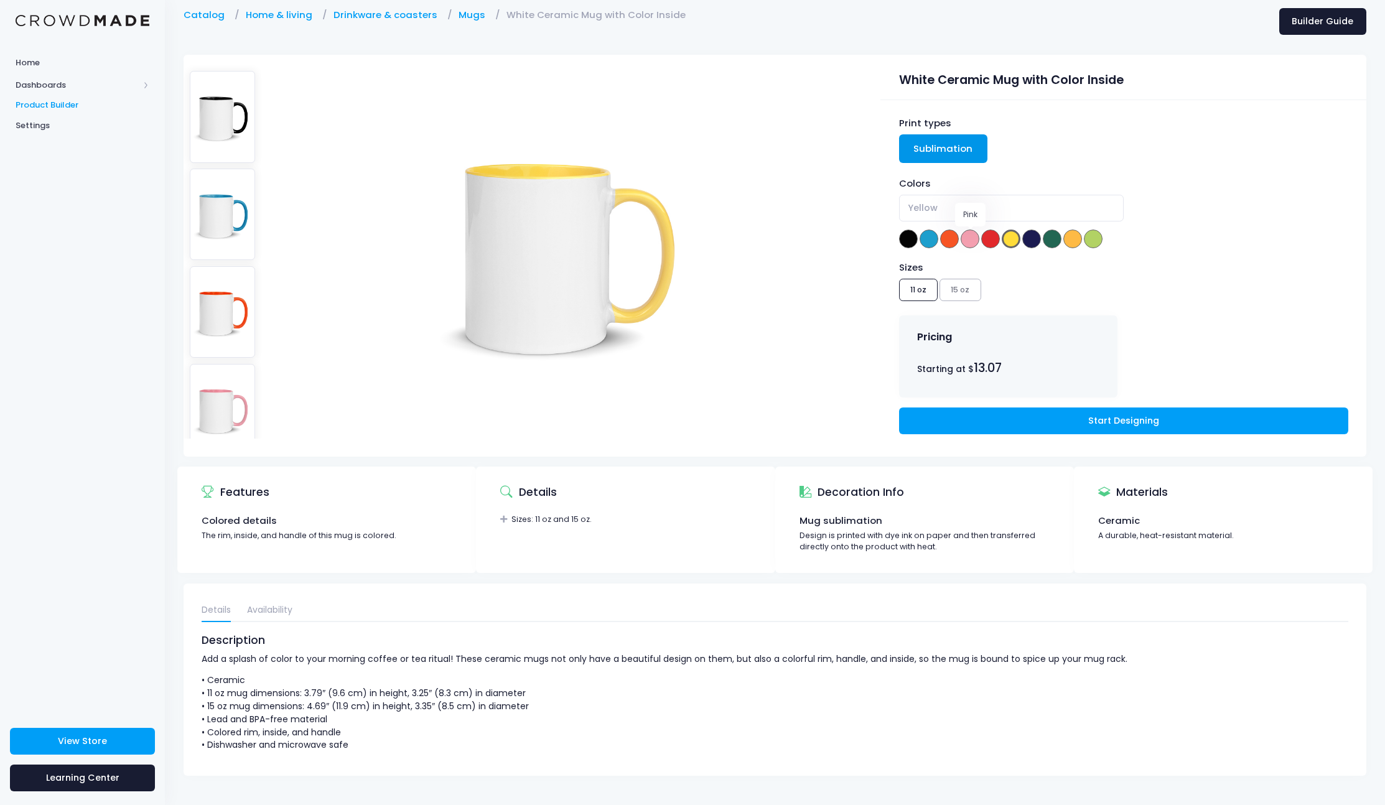
click at [972, 237] on span at bounding box center [970, 239] width 19 height 19
click at [926, 240] on span at bounding box center [928, 239] width 19 height 19
click at [906, 233] on span at bounding box center [908, 239] width 19 height 19
select select "Black"
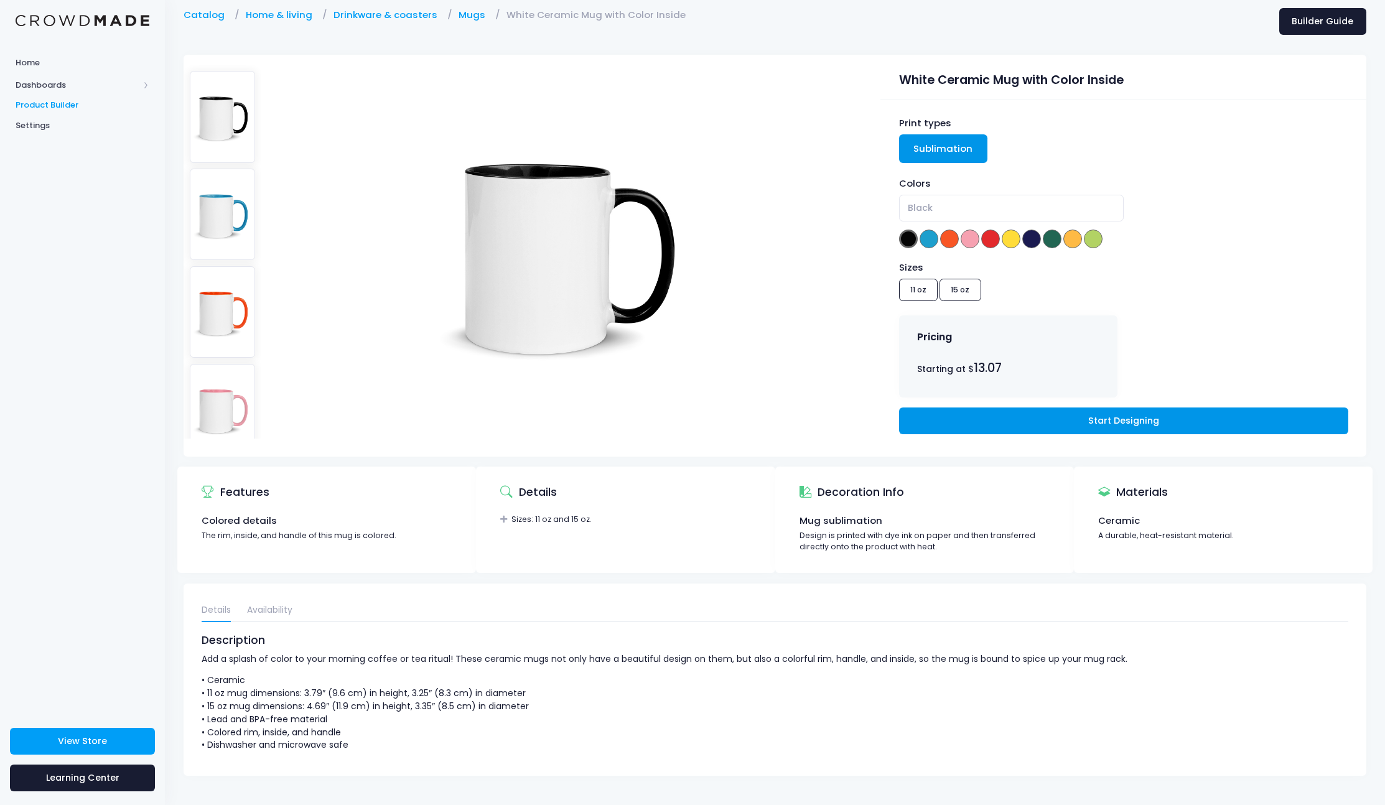
click at [1122, 421] on link "Start Designing" at bounding box center [1123, 420] width 449 height 27
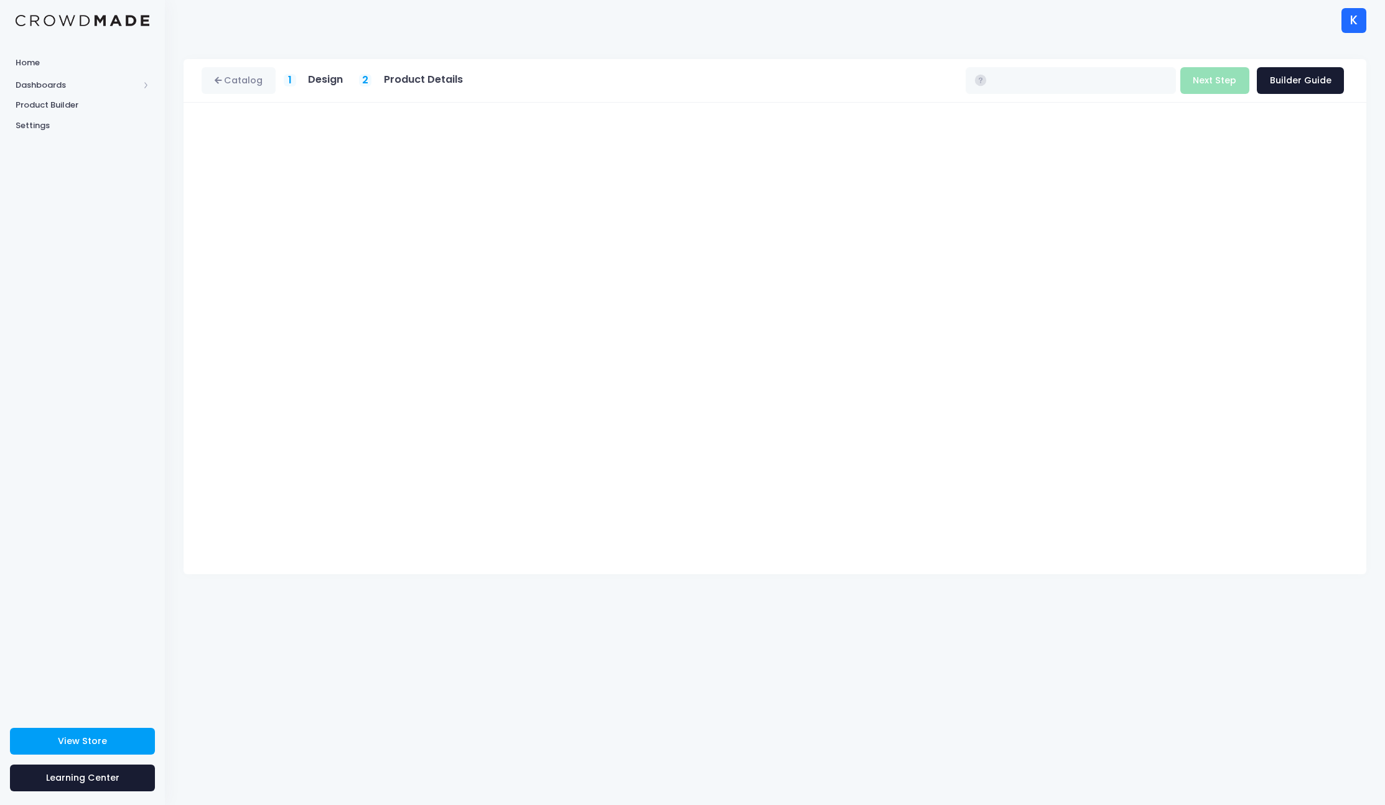
type input "$13.07"
click at [1213, 84] on button "Next Step" at bounding box center [1214, 80] width 69 height 27
click at [968, 81] on rect at bounding box center [962, 81] width 12 height 12
click at [1210, 78] on input "Build Product" at bounding box center [1205, 80] width 87 height 27
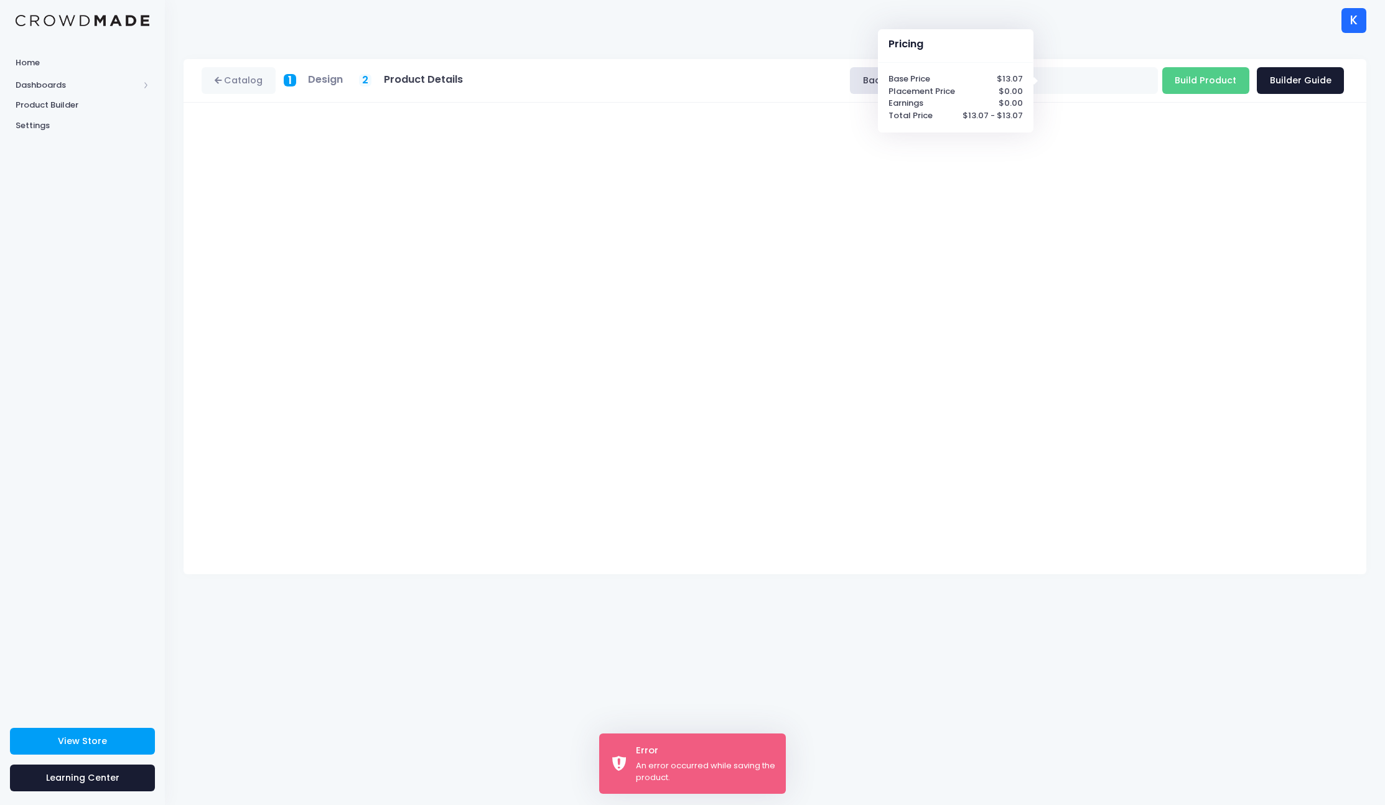
click at [1057, 37] on div "[PERSON_NAME] & [PERSON_NAME] [EMAIL_ADDRESS][DOMAIN_NAME] Not Verified Setting…" at bounding box center [775, 20] width 1183 height 40
click at [1218, 86] on input "Build Product" at bounding box center [1205, 80] width 87 height 27
type input "Building product..."
